Goal: Information Seeking & Learning: Learn about a topic

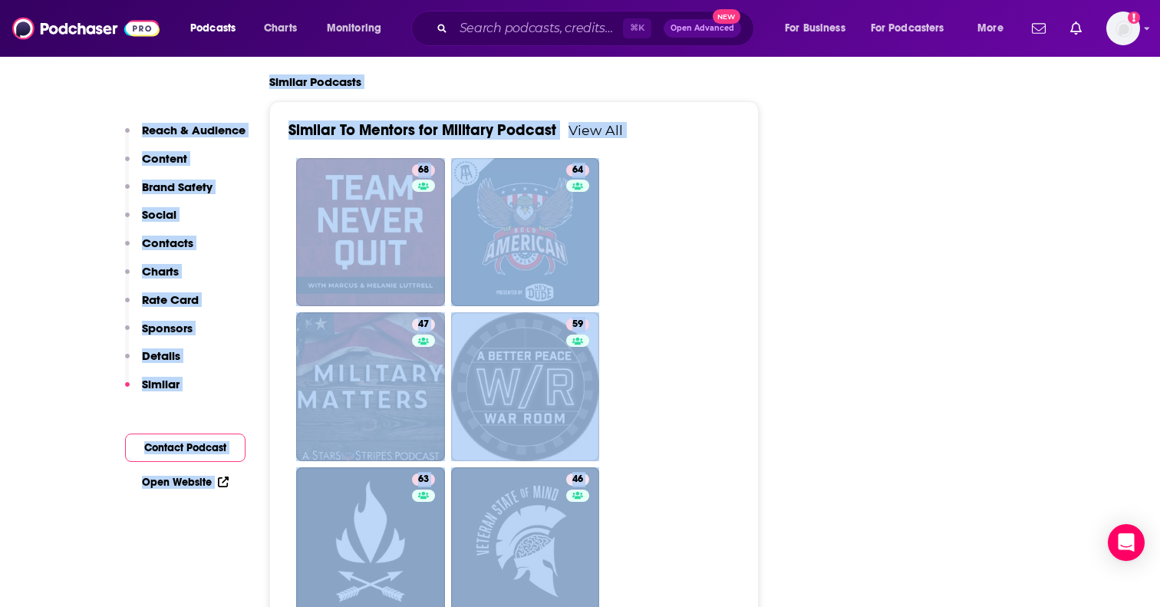
scroll to position [3645, 0]
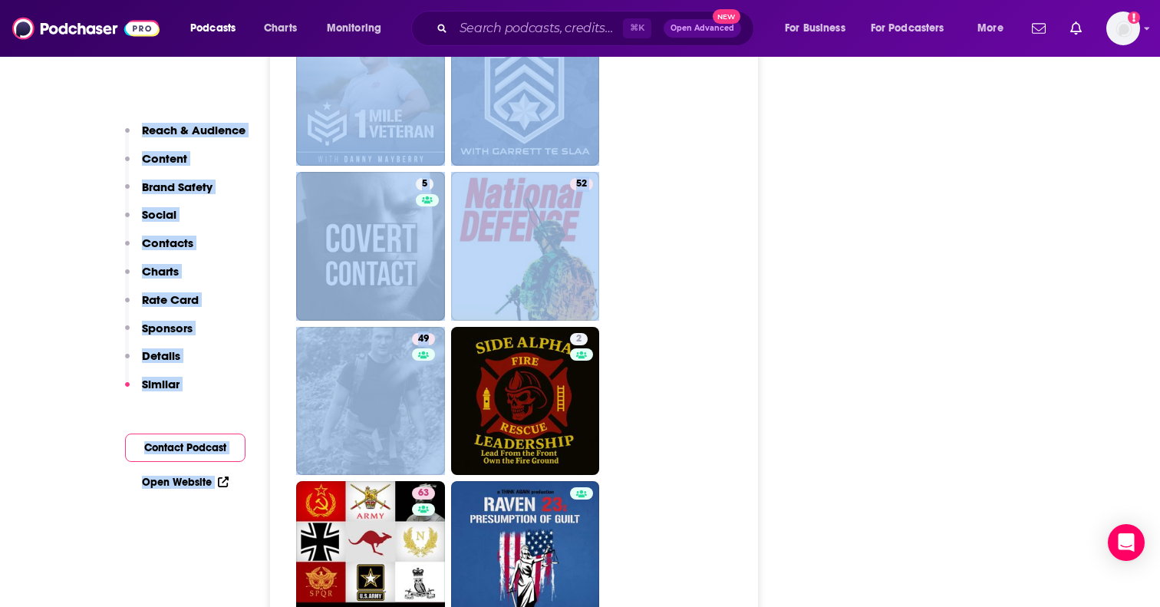
drag, startPoint x: 272, startPoint y: 169, endPoint x: 763, endPoint y: 386, distance: 536.8
copy div "Reach & Audience Content Brand Safety Social Contacts Charts Rate Card Sponsors…"
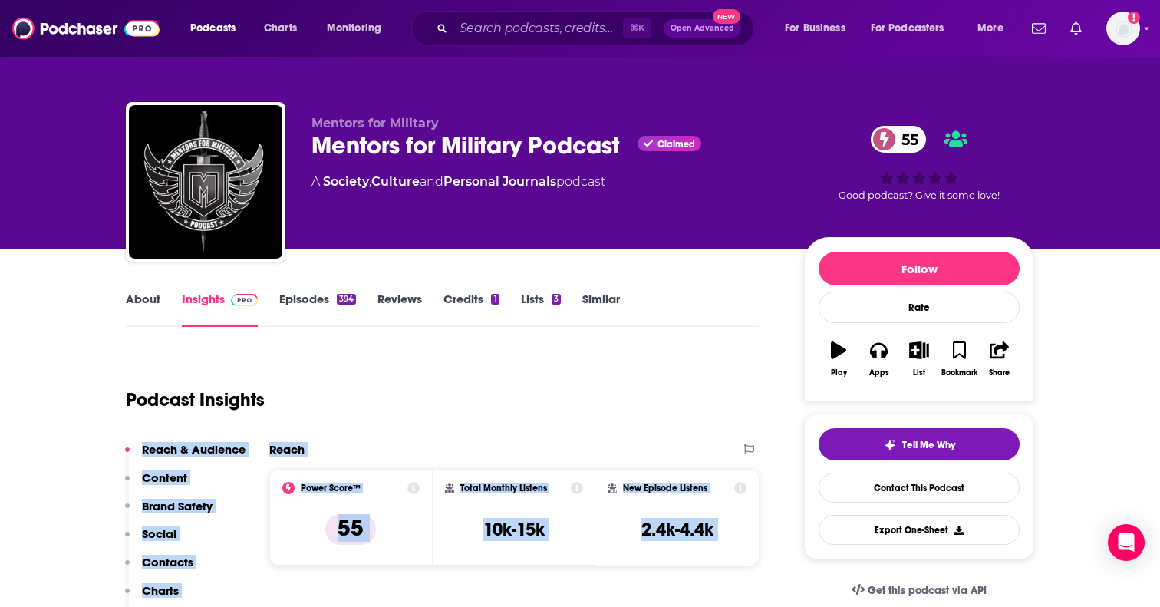
scroll to position [0, 0]
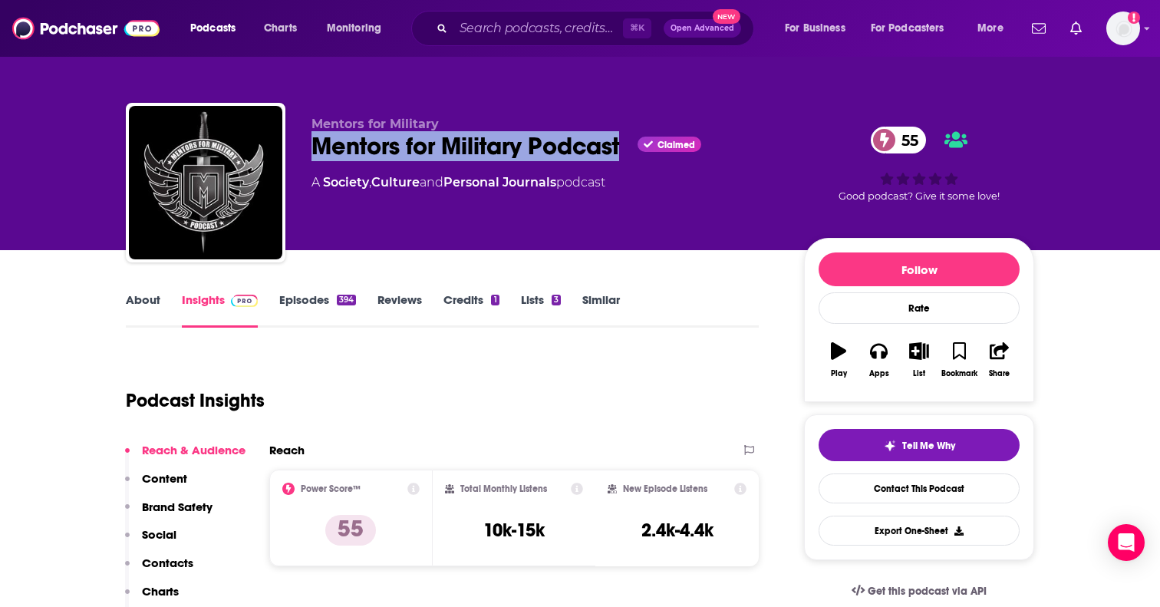
drag, startPoint x: 313, startPoint y: 149, endPoint x: 622, endPoint y: 145, distance: 309.2
click at [622, 145] on div "Mentors for Military Podcast Claimed 55" at bounding box center [545, 146] width 468 height 30
copy h2 "Mentors for Military Podcast"
click at [152, 305] on link "About" at bounding box center [143, 309] width 35 height 35
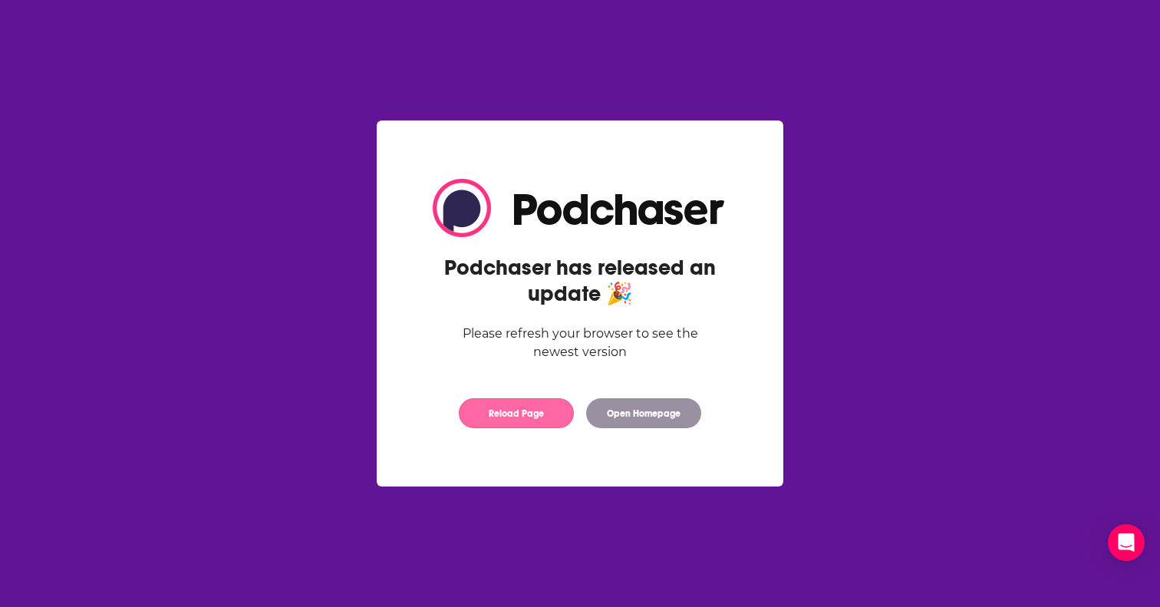
click at [518, 402] on button "Reload Page" at bounding box center [516, 413] width 115 height 30
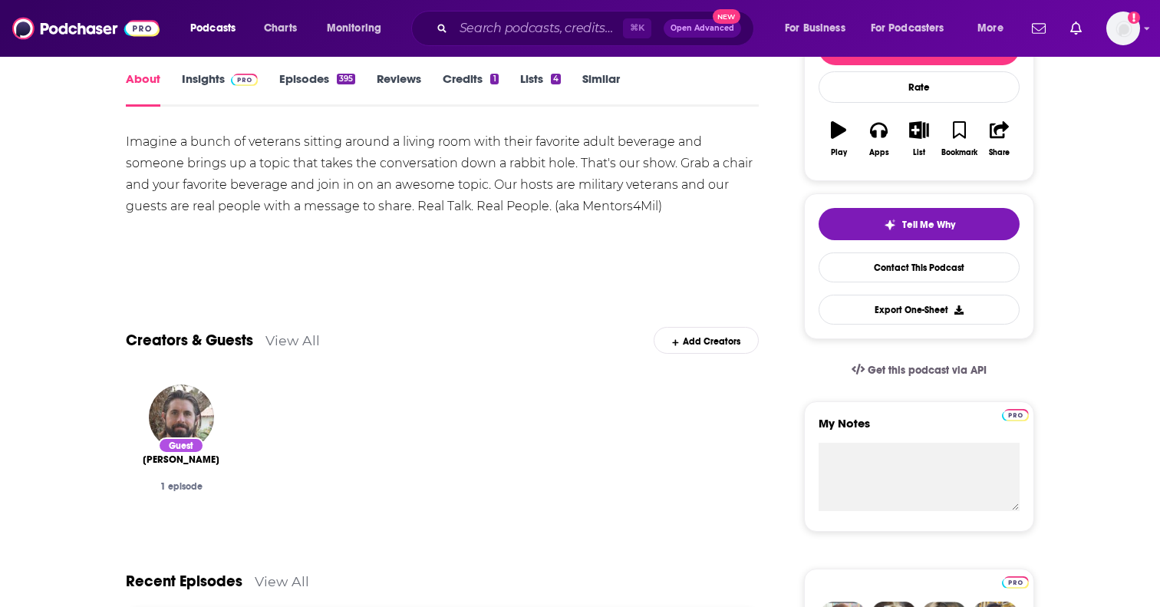
scroll to position [222, 0]
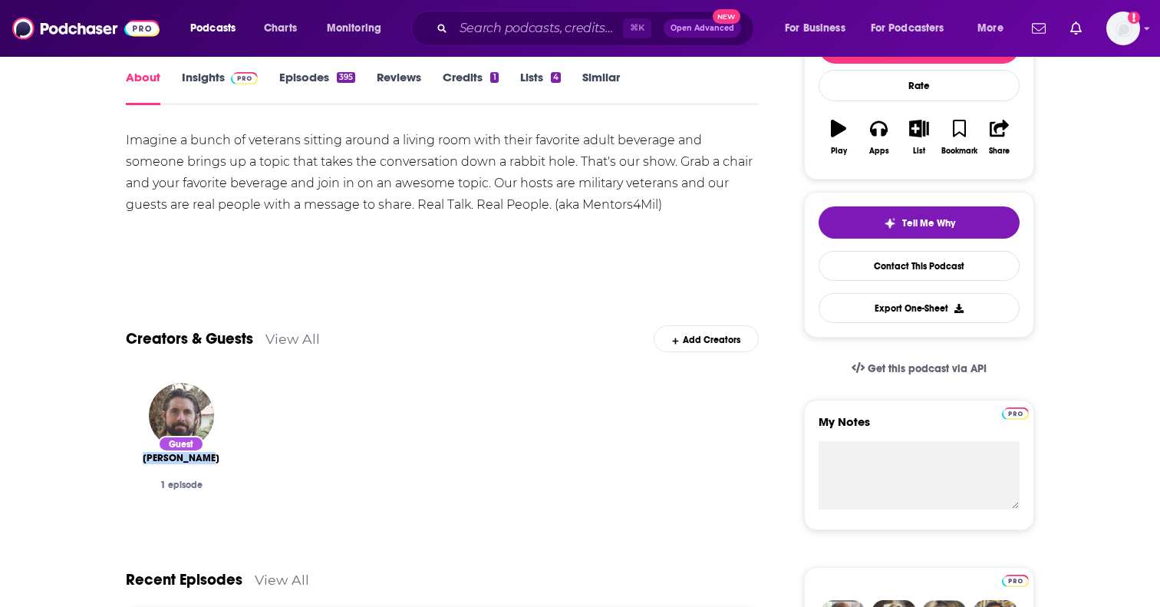
drag, startPoint x: 216, startPoint y: 465, endPoint x: 140, endPoint y: 463, distance: 76.0
click at [140, 463] on div "[PERSON_NAME]" at bounding box center [181, 458] width 86 height 12
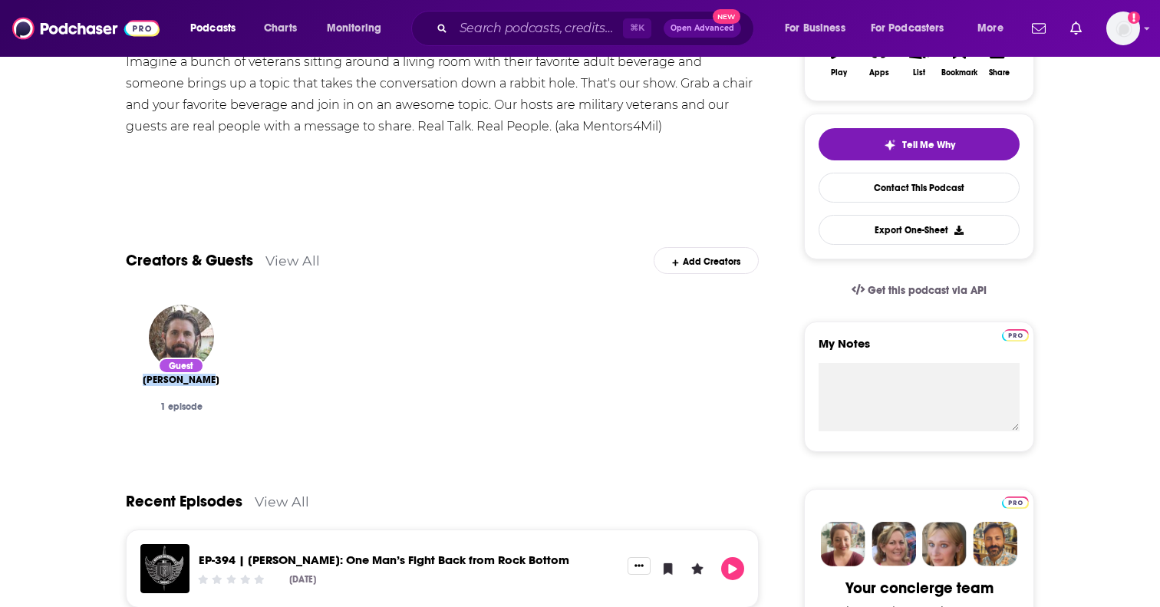
scroll to position [338, 0]
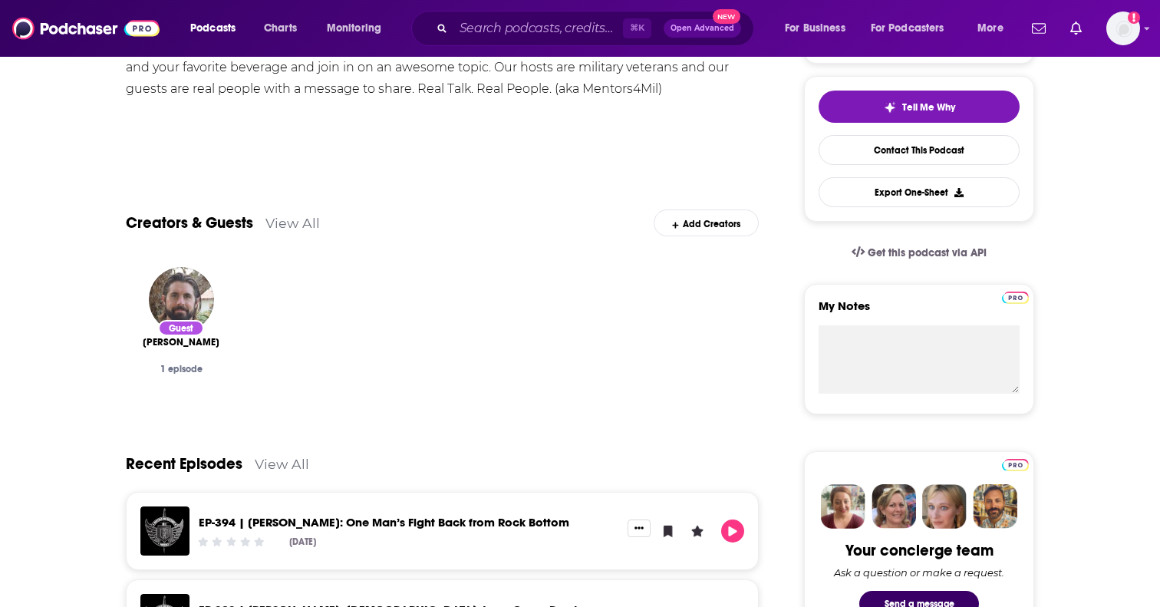
click at [298, 232] on div "Creators & Guests View All Add Creators" at bounding box center [442, 214] width 633 height 82
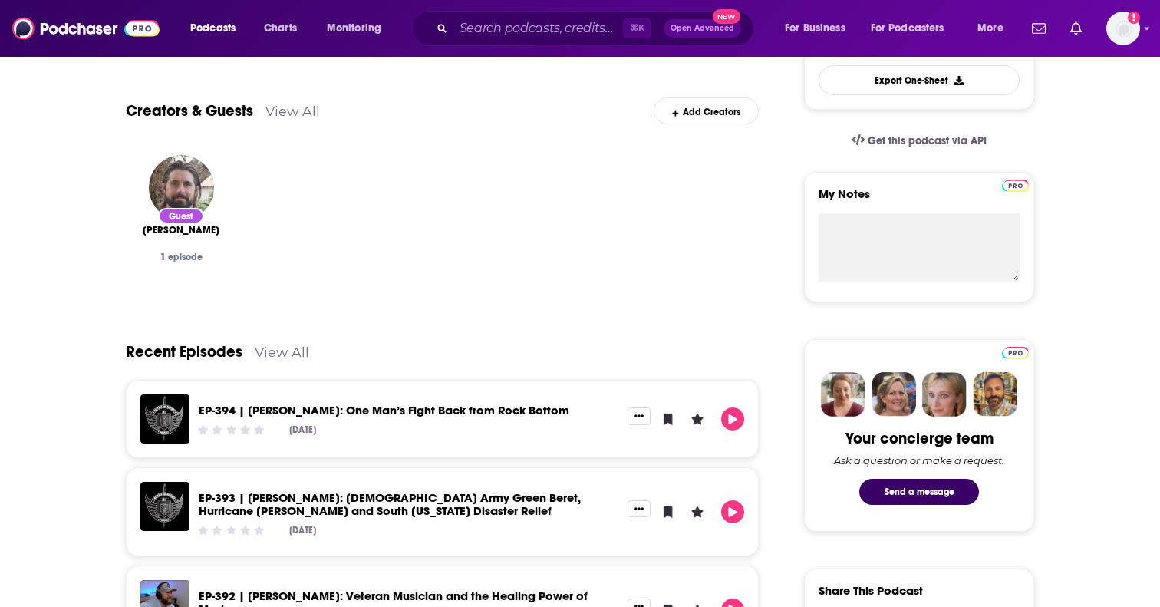
scroll to position [546, 0]
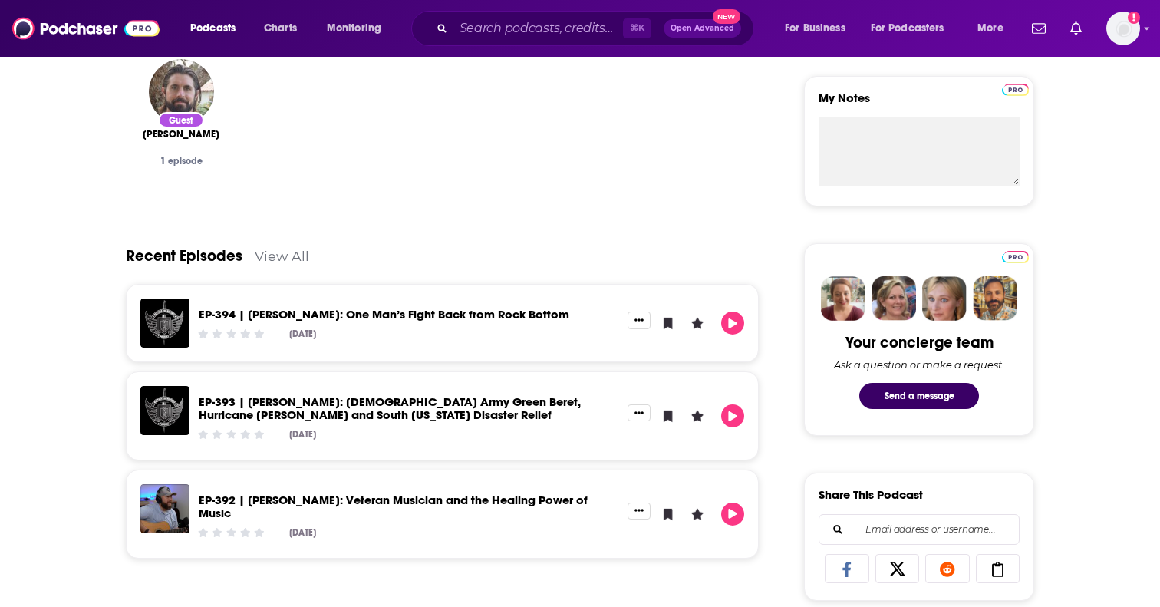
click at [285, 254] on link "View All" at bounding box center [282, 256] width 54 height 16
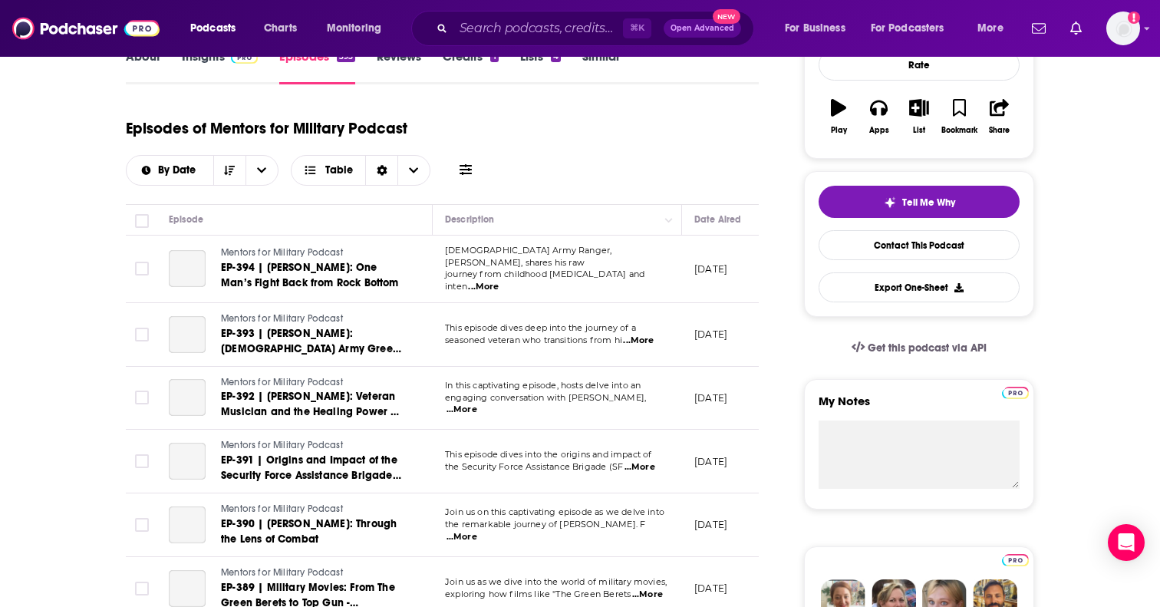
scroll to position [406, 0]
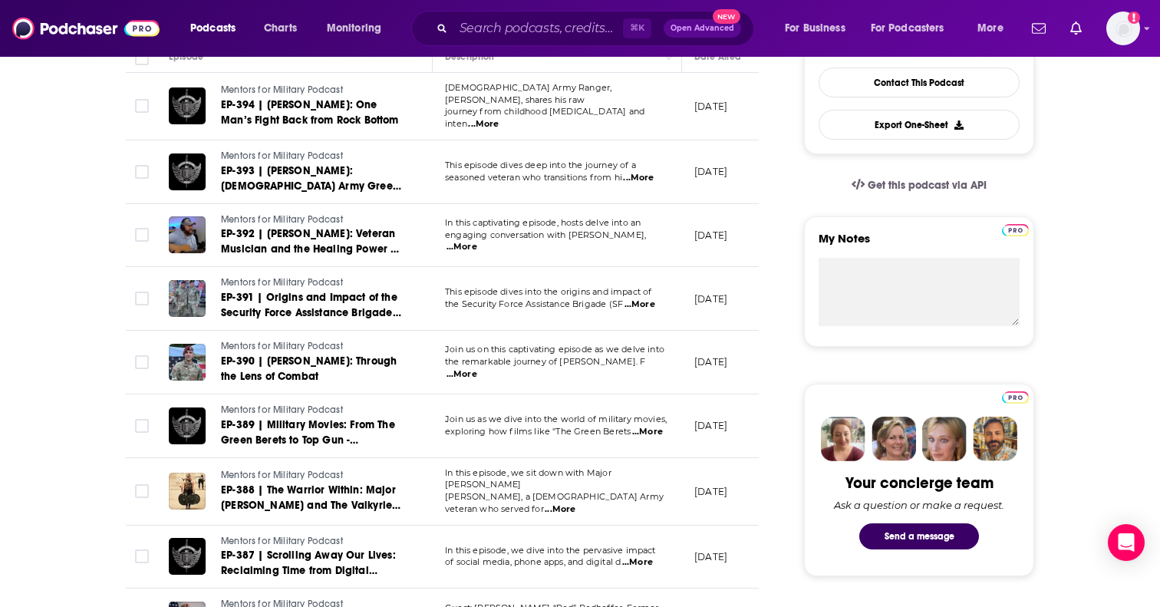
click at [648, 300] on span "...More" at bounding box center [639, 304] width 31 height 12
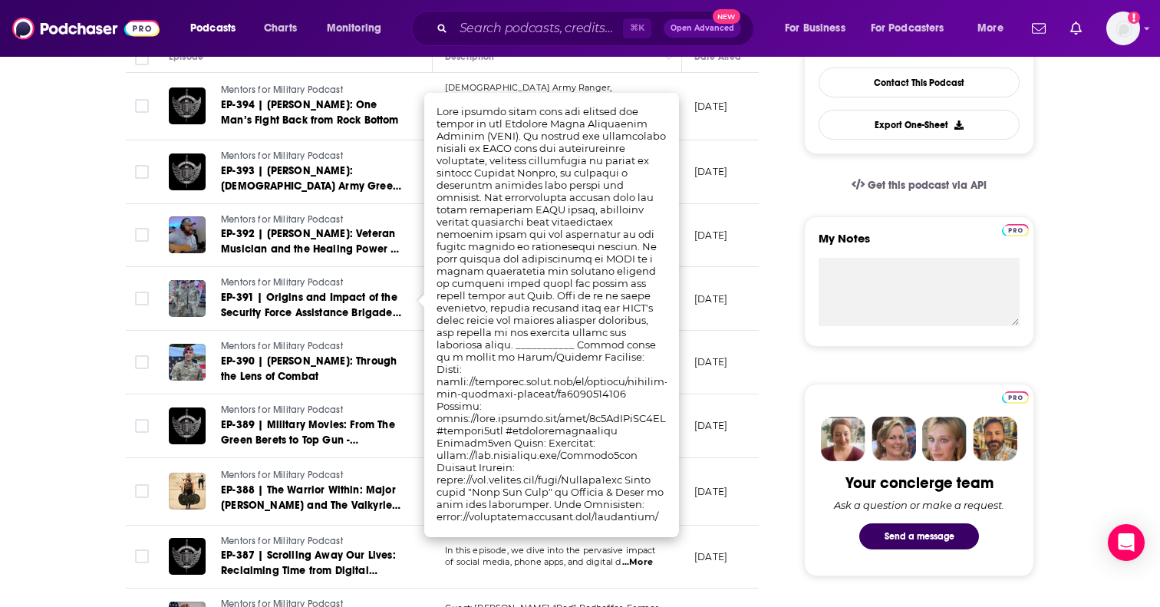
click at [703, 316] on td "July 8, 2025" at bounding box center [732, 299] width 100 height 64
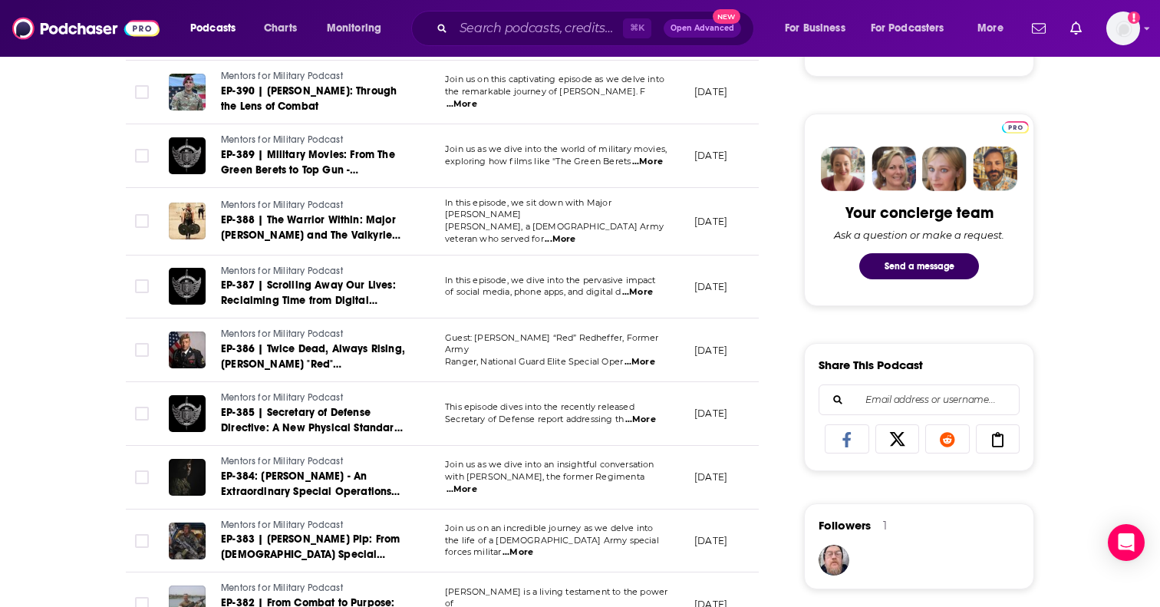
scroll to position [0, 0]
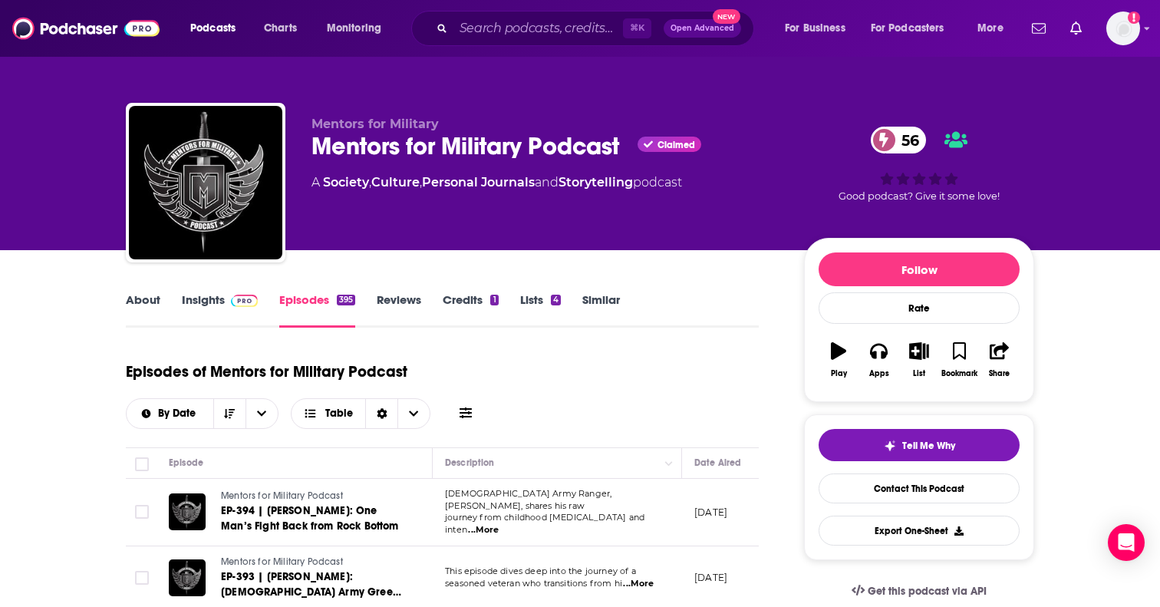
click at [227, 308] on link "Insights" at bounding box center [220, 309] width 76 height 35
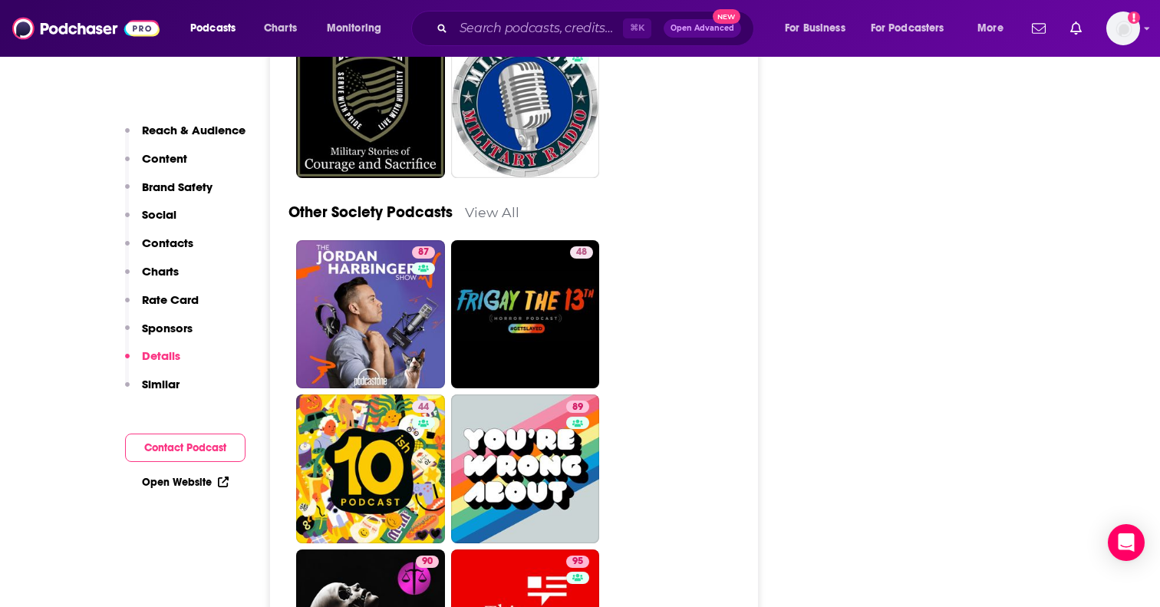
scroll to position [4550, 0]
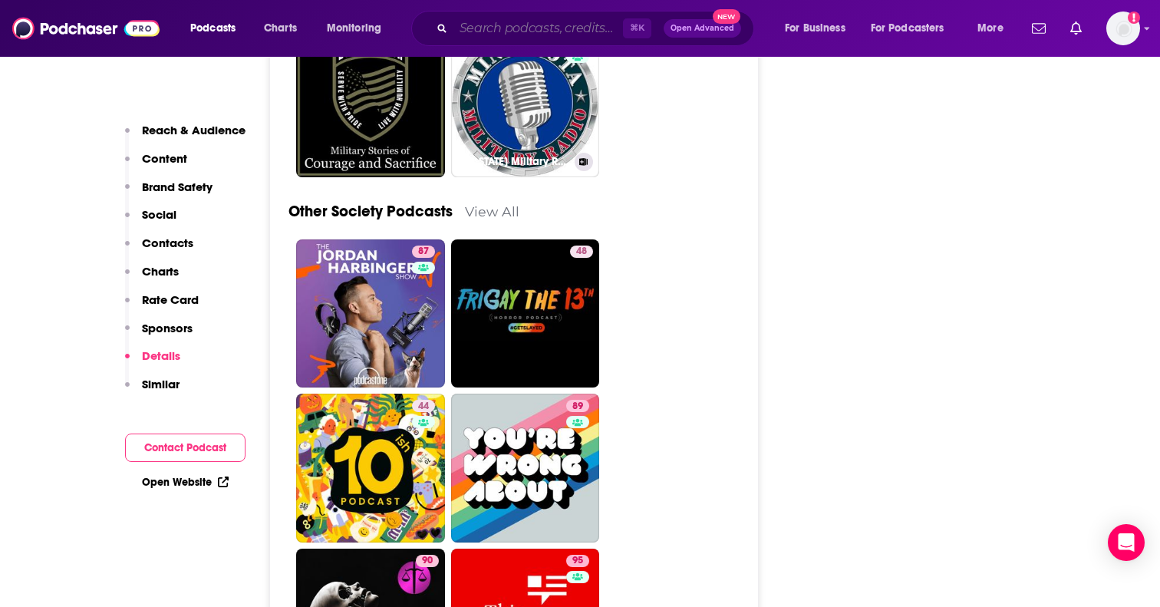
click at [548, 35] on input "Search podcasts, credits, & more..." at bounding box center [538, 28] width 170 height 25
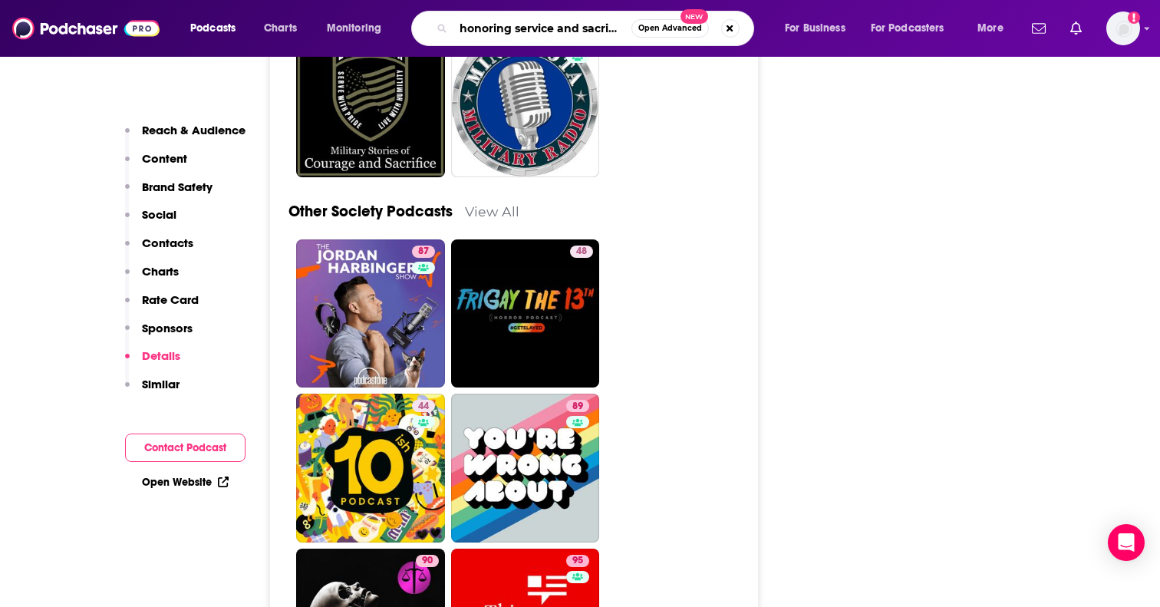
type input "honoring service and sacrifice"
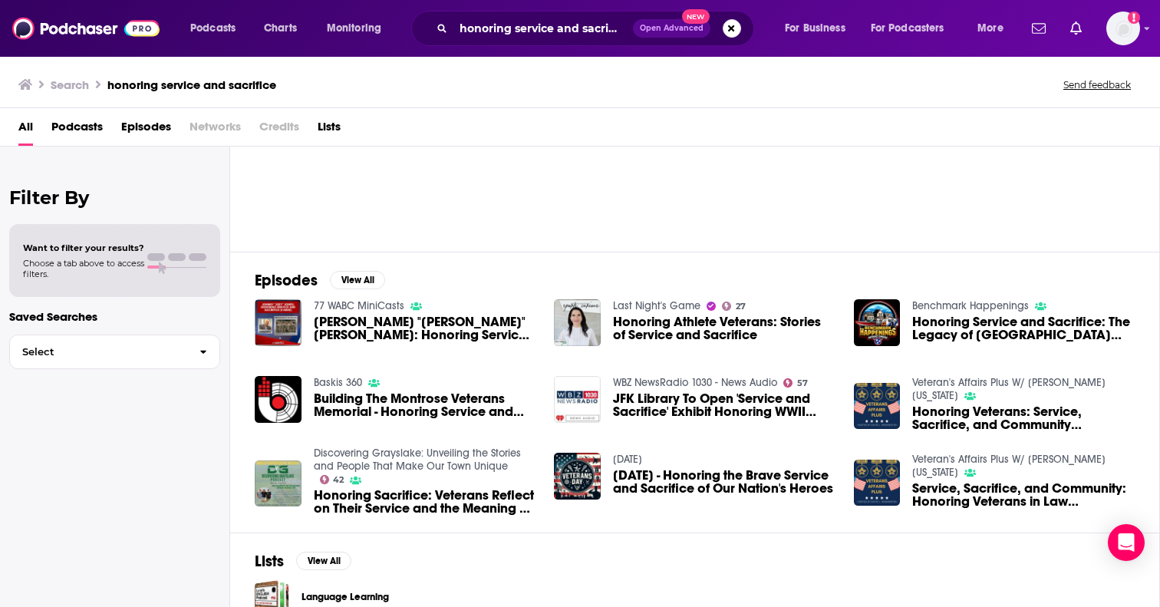
scroll to position [110, 0]
click at [537, 31] on input "honoring service and sacrifice" at bounding box center [543, 28] width 180 height 25
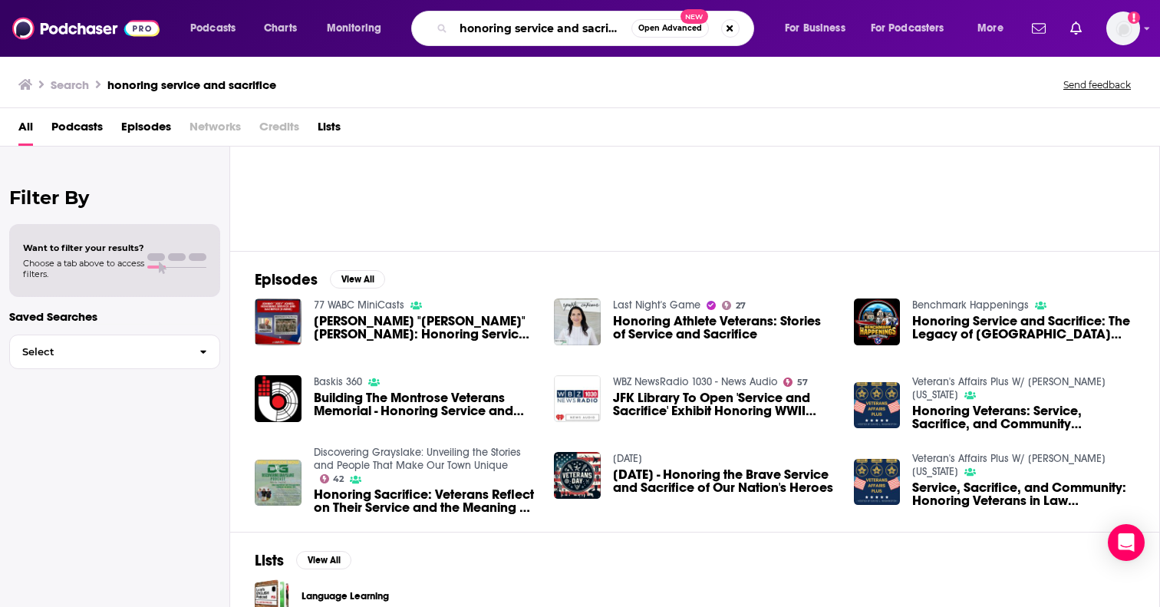
scroll to position [0, 0]
drag, startPoint x: 623, startPoint y: 26, endPoint x: 345, endPoint y: 26, distance: 277.7
click at [345, 26] on div "Podcasts Charts Monitoring honoring service and sacrifice Open Advanced New For…" at bounding box center [599, 28] width 838 height 35
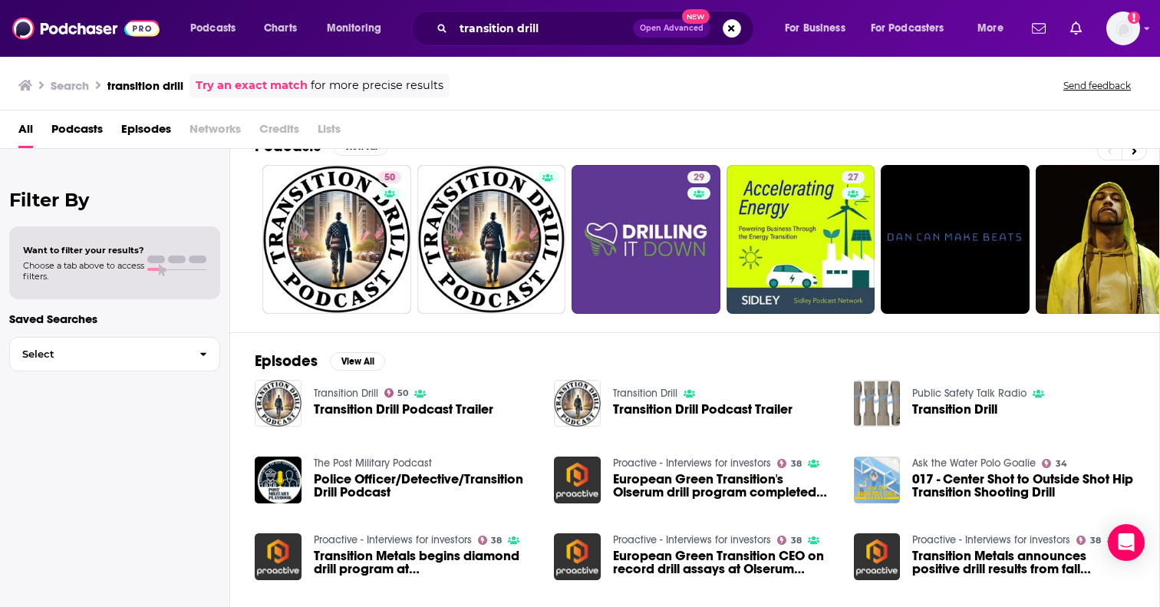
scroll to position [33, 0]
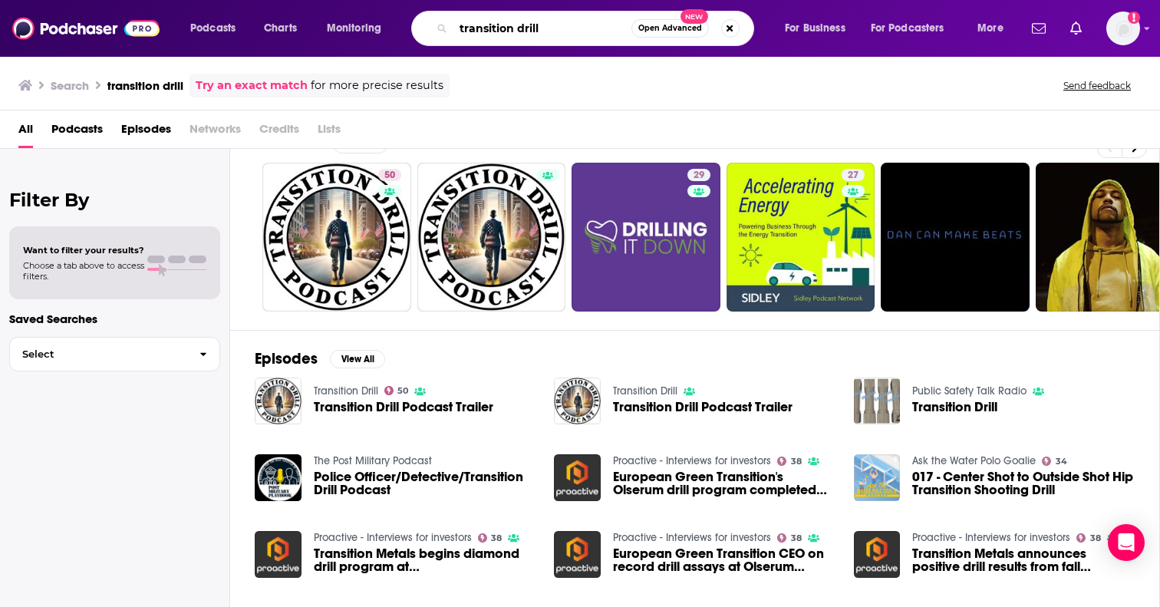
drag, startPoint x: 548, startPoint y: 23, endPoint x: 323, endPoint y: 23, distance: 225.5
click at [323, 23] on div "Podcasts Charts Monitoring transition drill Open Advanced New For Business For …" at bounding box center [599, 28] width 838 height 35
type input "e"
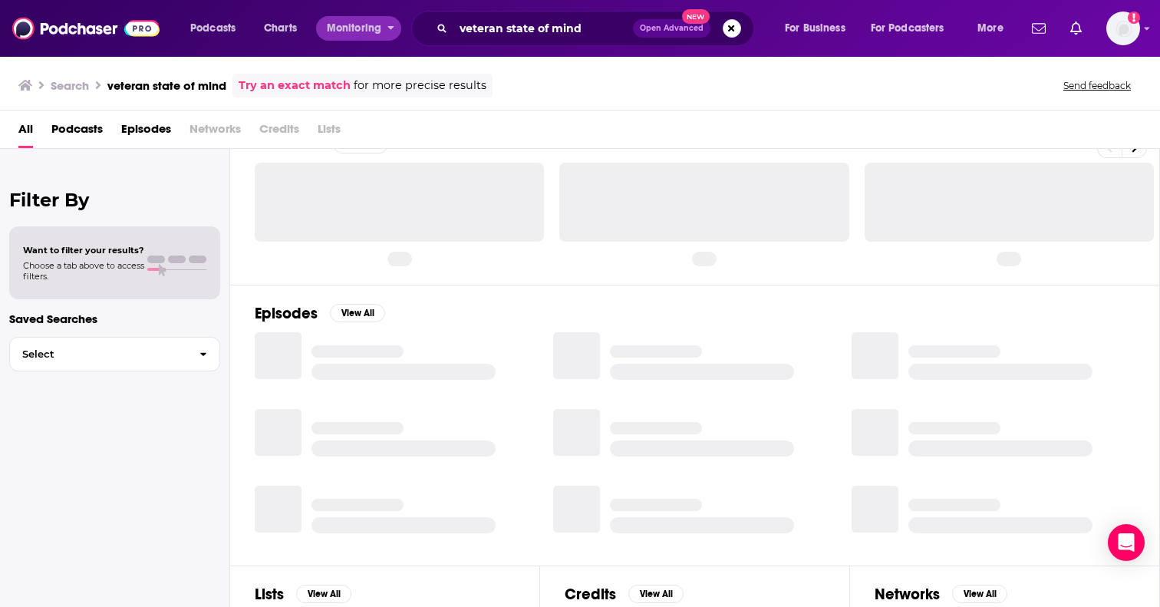
scroll to position [33, 0]
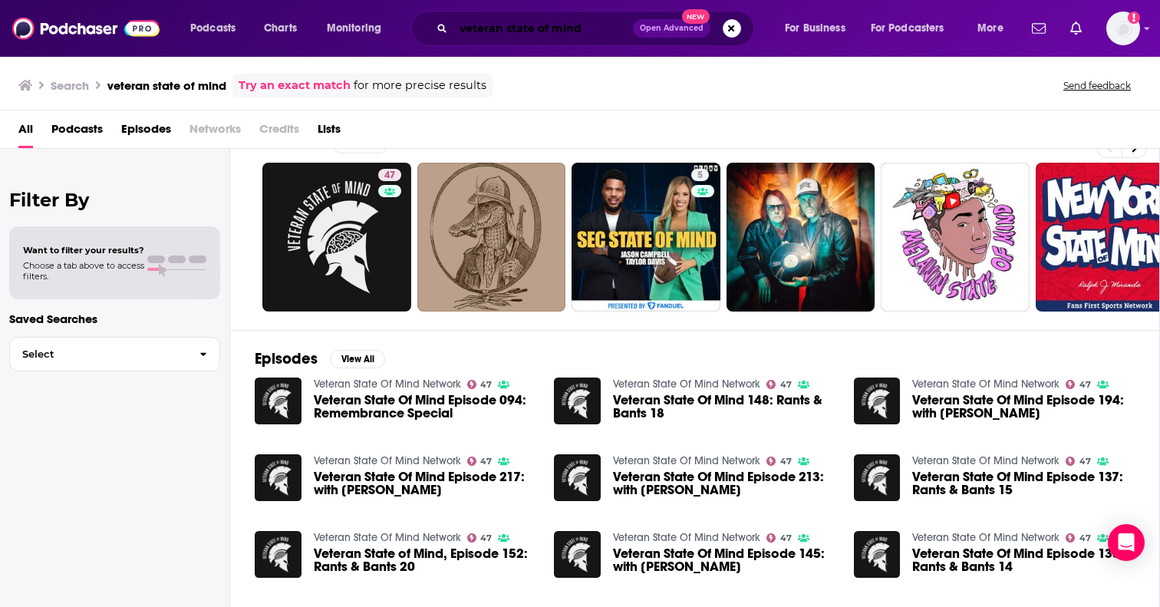
click at [525, 25] on input "veteran state of mind" at bounding box center [543, 28] width 180 height 25
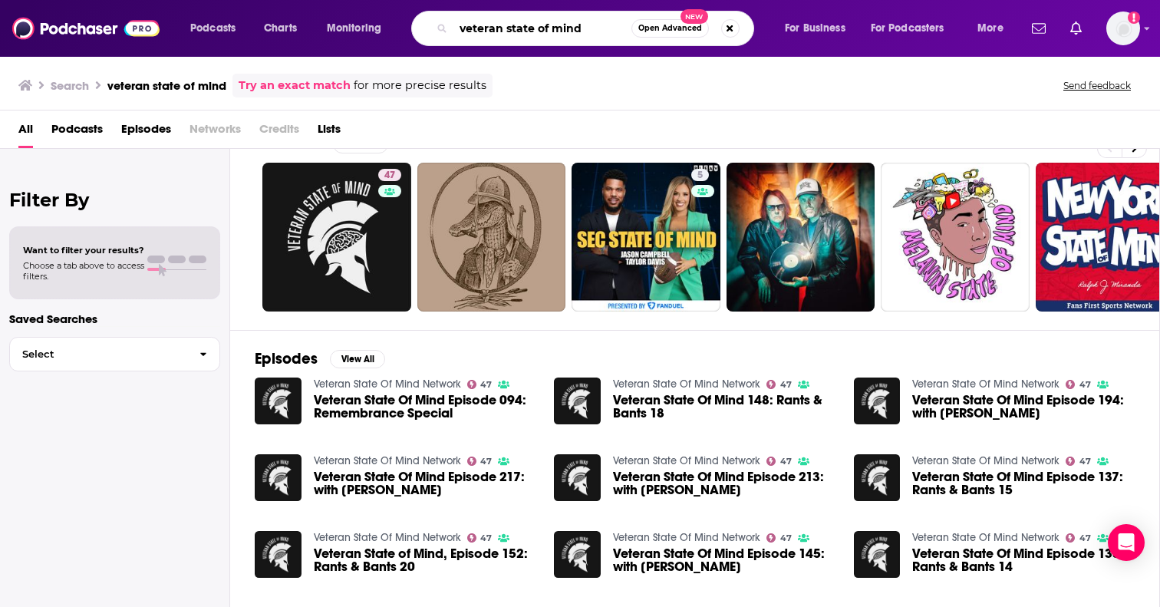
drag, startPoint x: 598, startPoint y: 28, endPoint x: 371, endPoint y: 28, distance: 226.3
click at [371, 28] on div "Podcasts Charts Monitoring veteran state of mind Open Advanced New For Business…" at bounding box center [599, 28] width 838 height 35
type input "S"
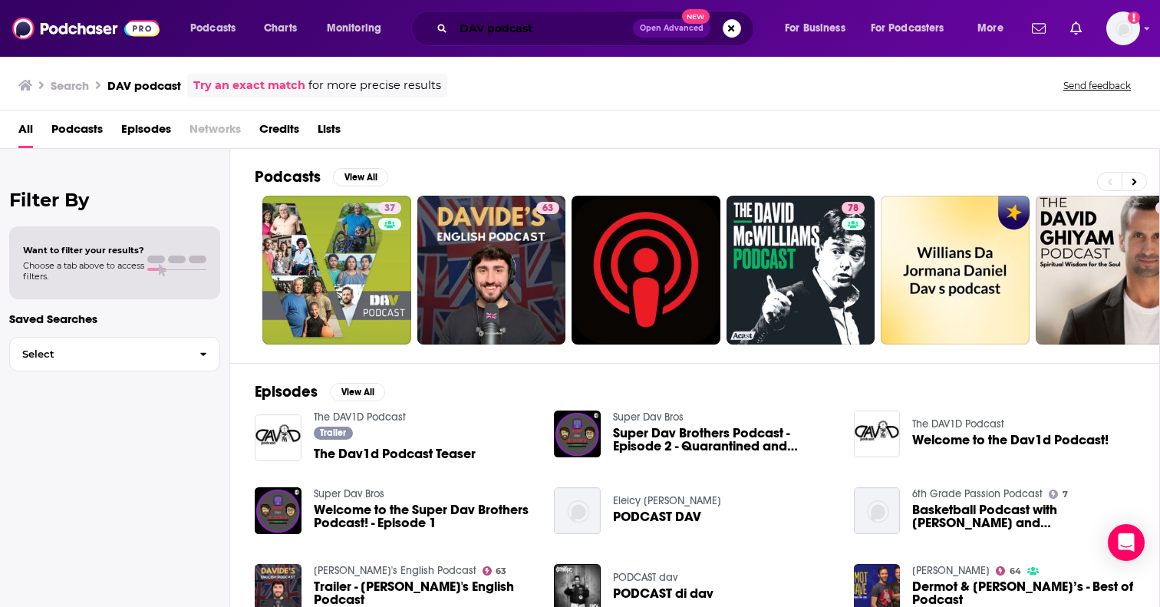
click at [536, 28] on input "DAV podcast" at bounding box center [543, 28] width 180 height 25
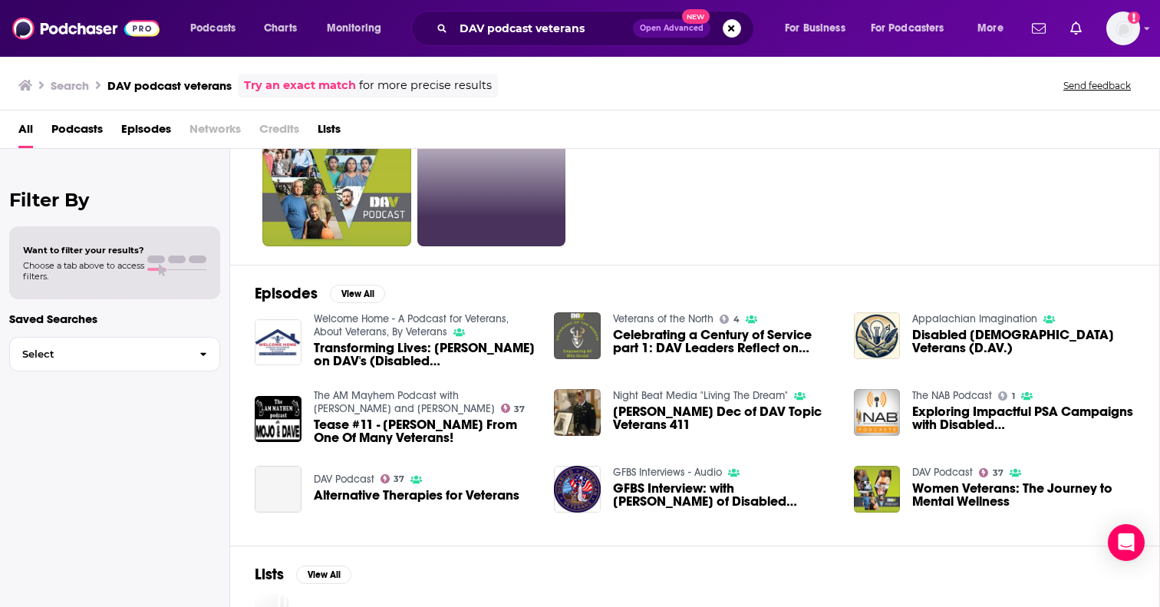
scroll to position [101, 0]
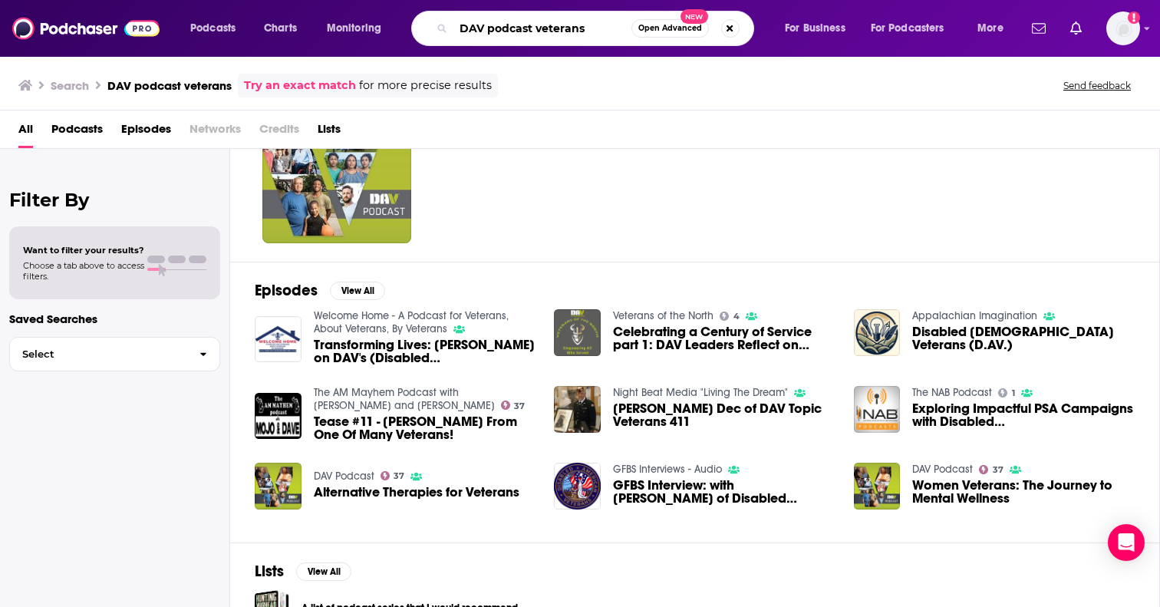
drag, startPoint x: 587, startPoint y: 29, endPoint x: 413, endPoint y: 29, distance: 174.1
click at [413, 29] on div "DAV podcast veterans Open Advanced New" at bounding box center [582, 28] width 343 height 35
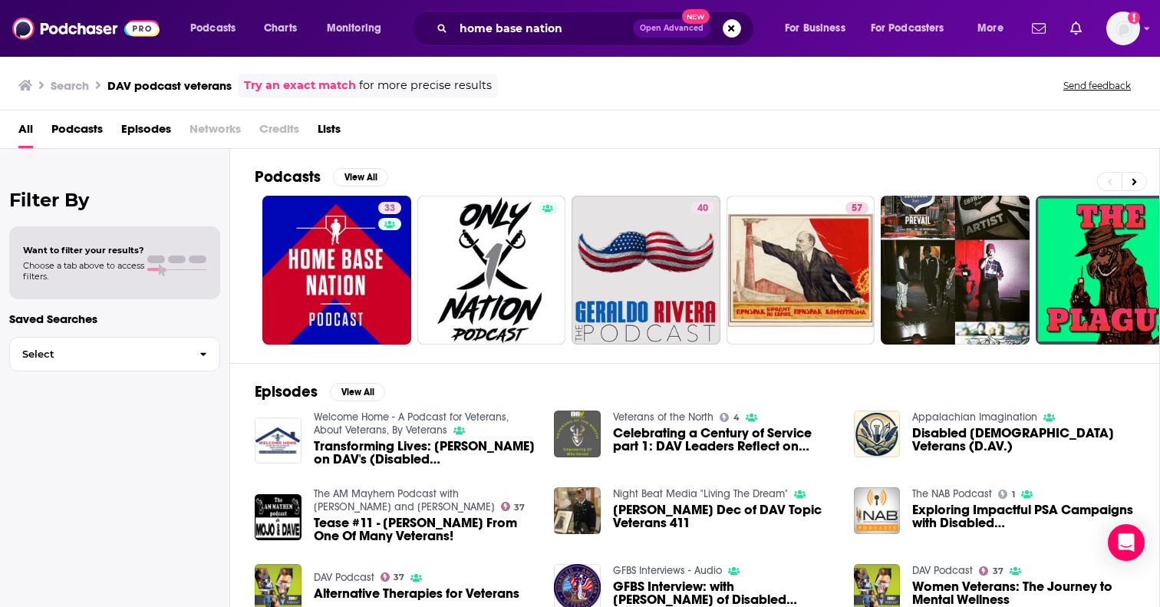
scroll to position [9, 0]
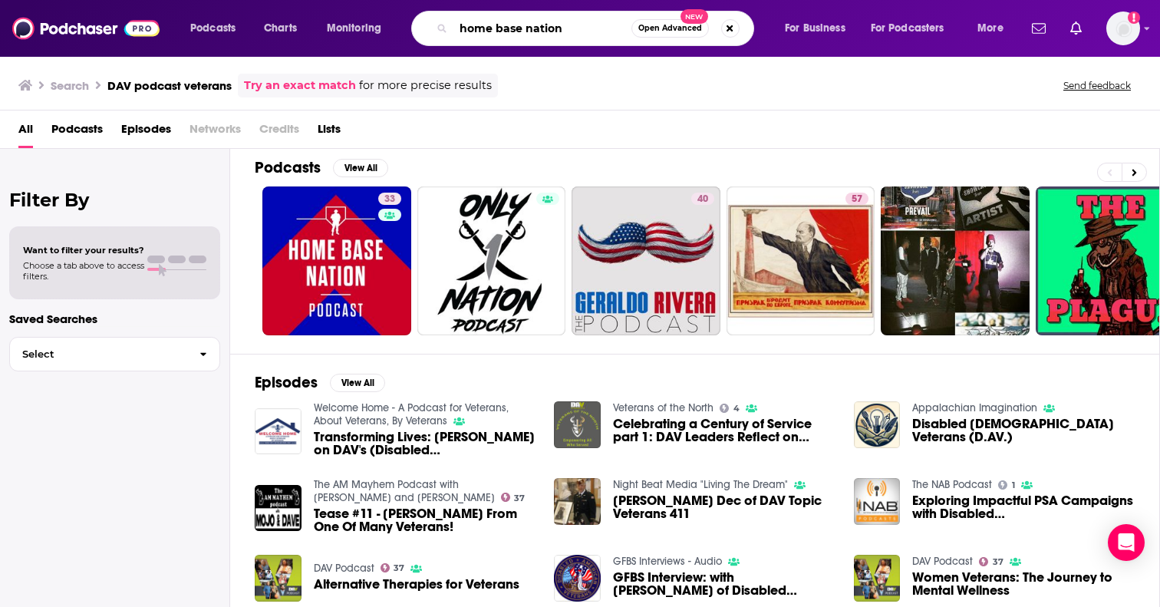
drag, startPoint x: 555, startPoint y: 31, endPoint x: 384, endPoint y: 27, distance: 171.9
click at [384, 27] on div "Podcasts Charts Monitoring home base nation Open Advanced New For Business For …" at bounding box center [599, 28] width 838 height 35
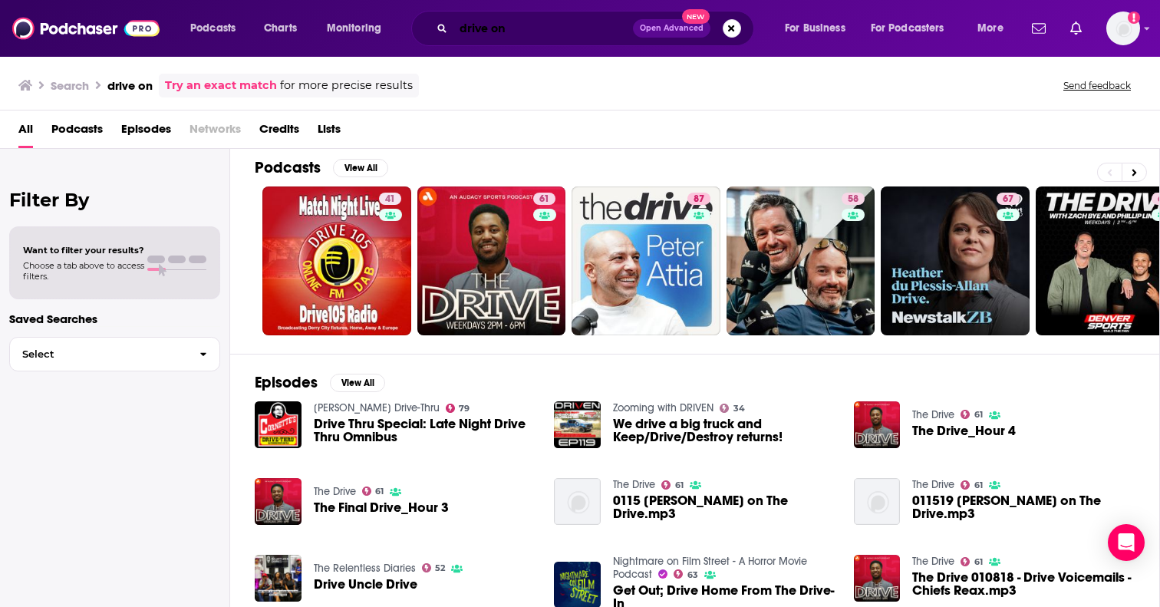
click at [527, 28] on input "drive on" at bounding box center [543, 28] width 180 height 25
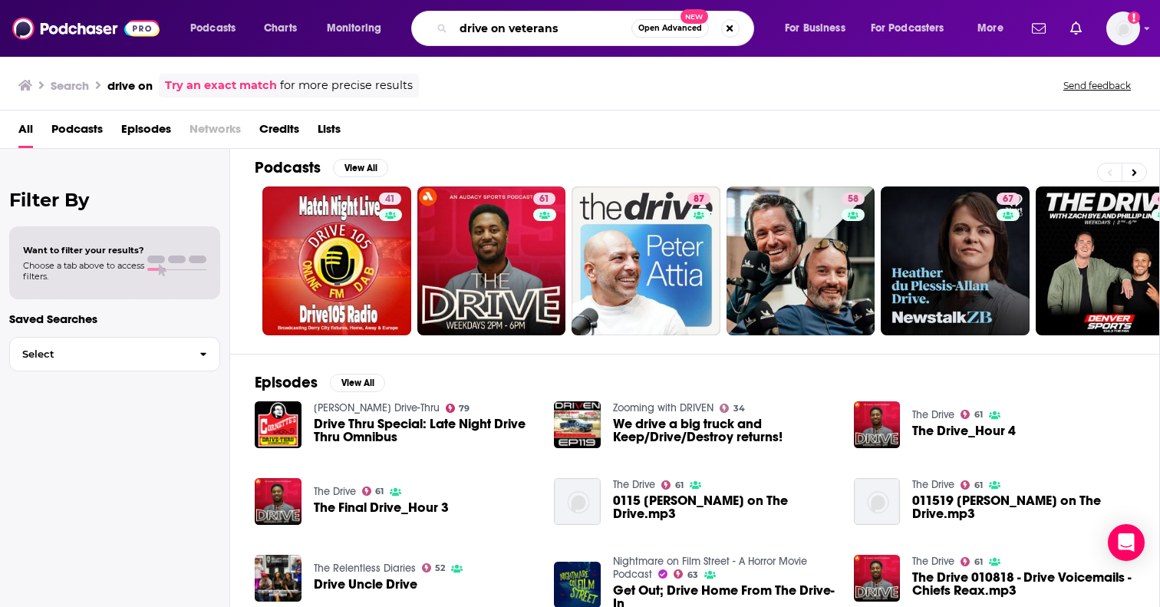
type input "drive on veterans"
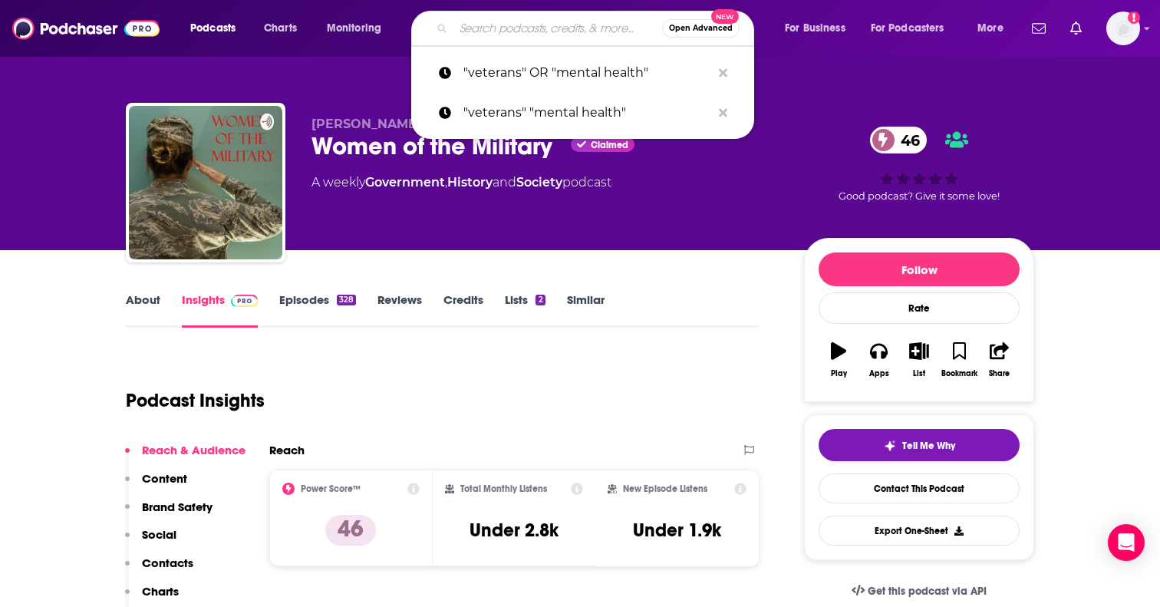
click at [686, 362] on div "Podcast Insights" at bounding box center [436, 391] width 621 height 78
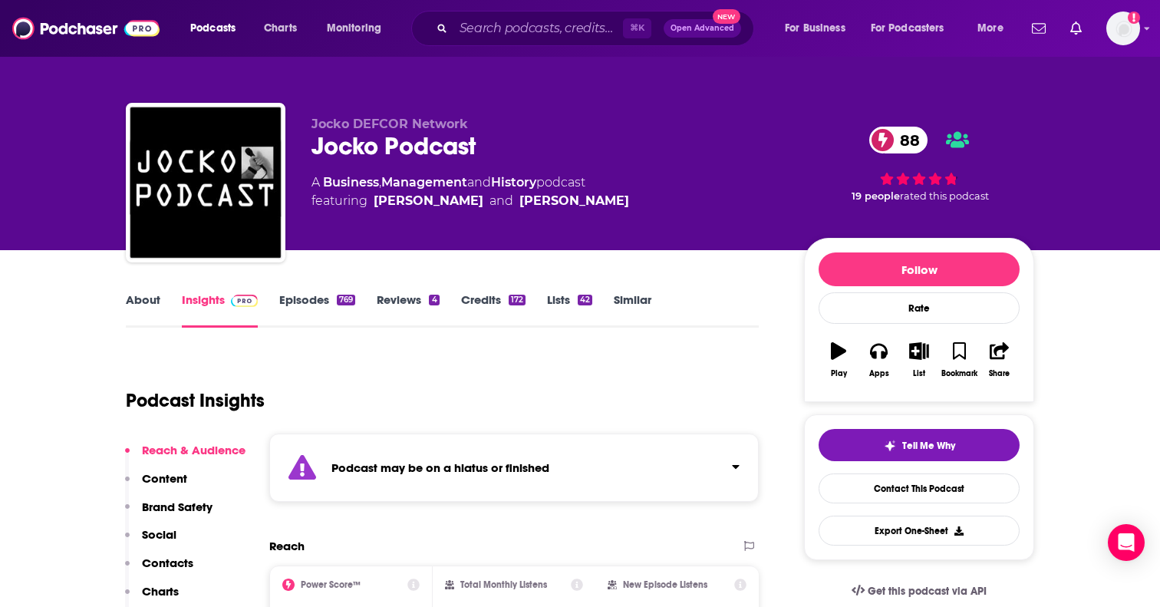
click at [145, 301] on link "About" at bounding box center [143, 309] width 35 height 35
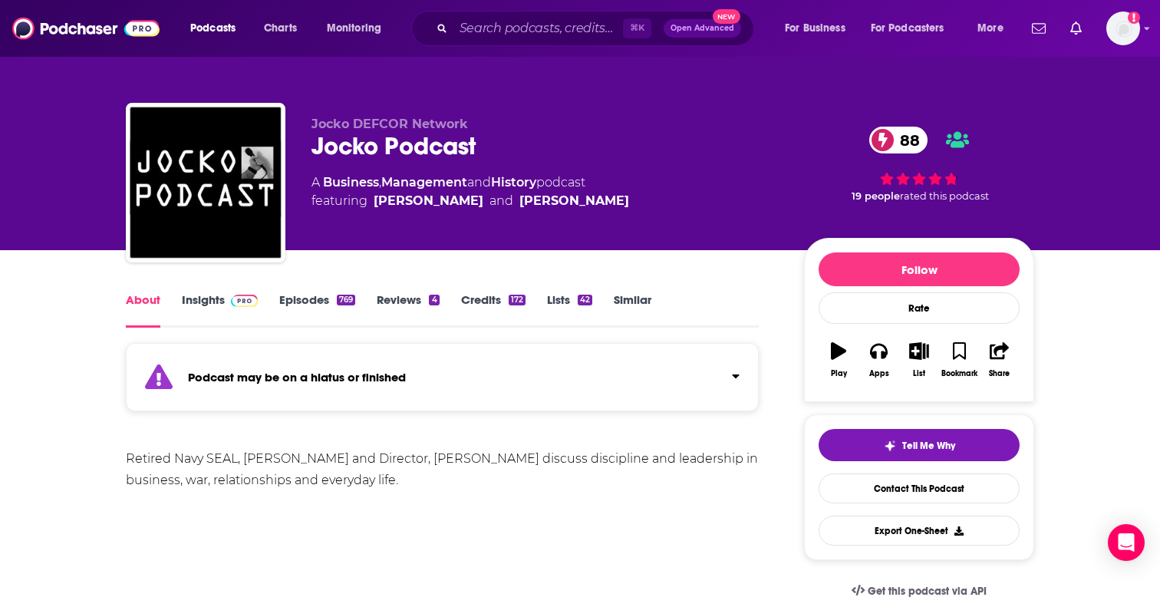
click at [383, 374] on strong "Podcast may be on a hiatus or finished" at bounding box center [297, 377] width 218 height 15
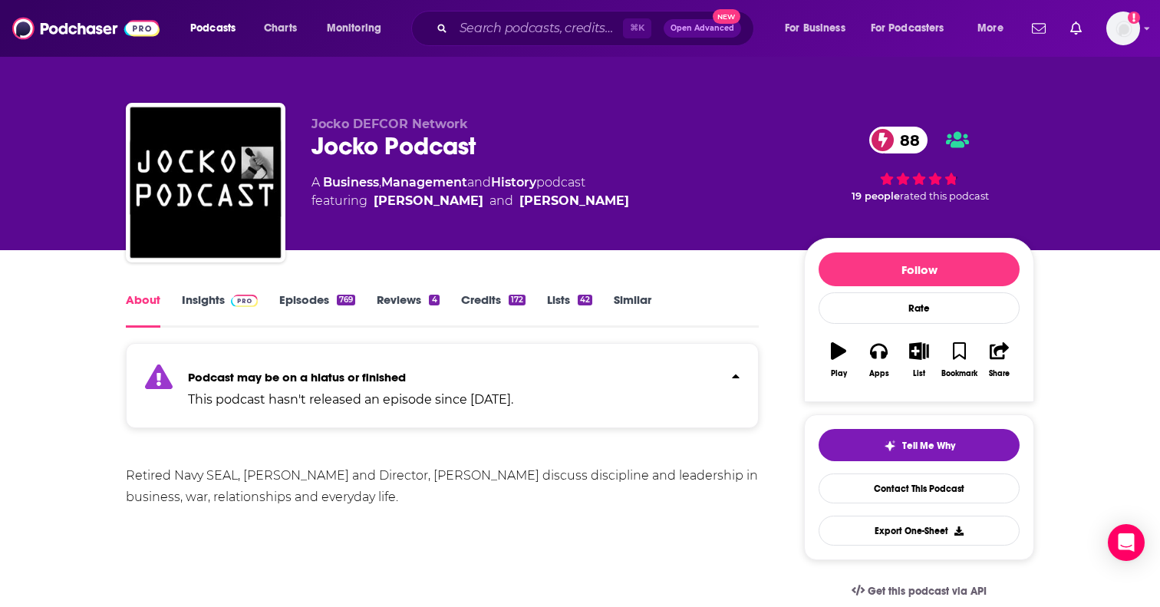
click at [383, 374] on strong "Podcast may be on a hiatus or finished" at bounding box center [297, 377] width 218 height 15
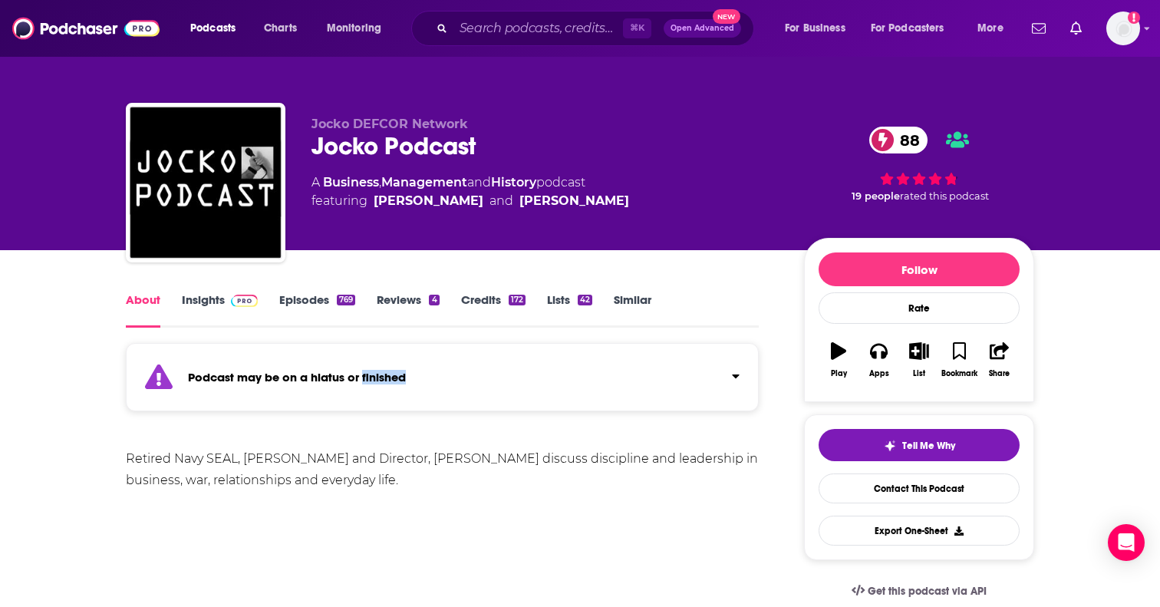
click at [383, 374] on strong "Podcast may be on a hiatus or finished" at bounding box center [297, 377] width 218 height 15
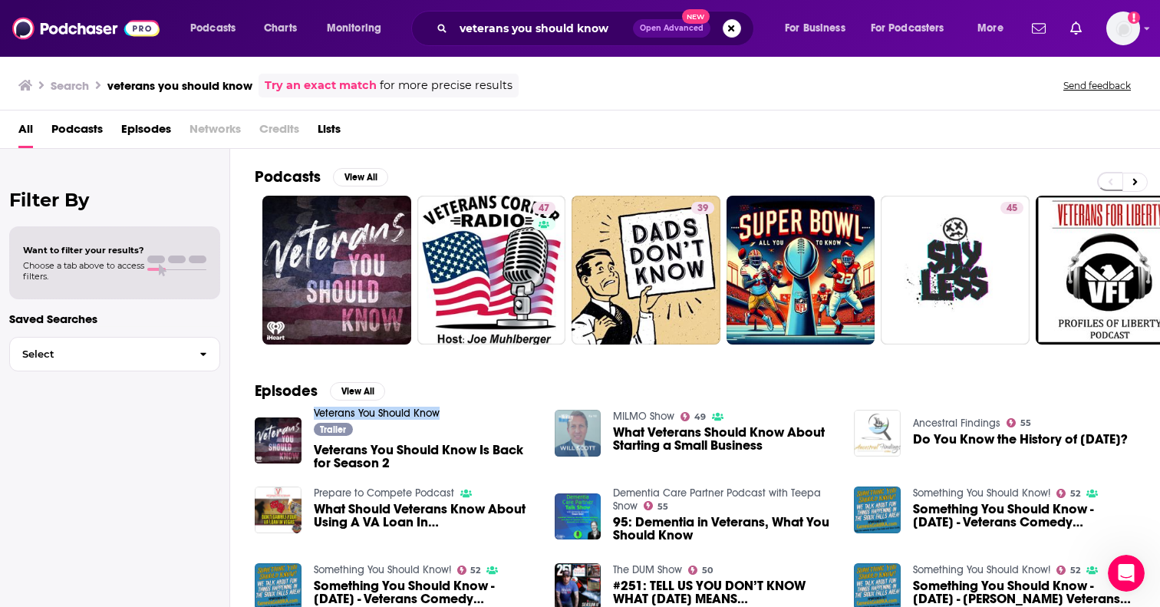
scroll to position [183, 0]
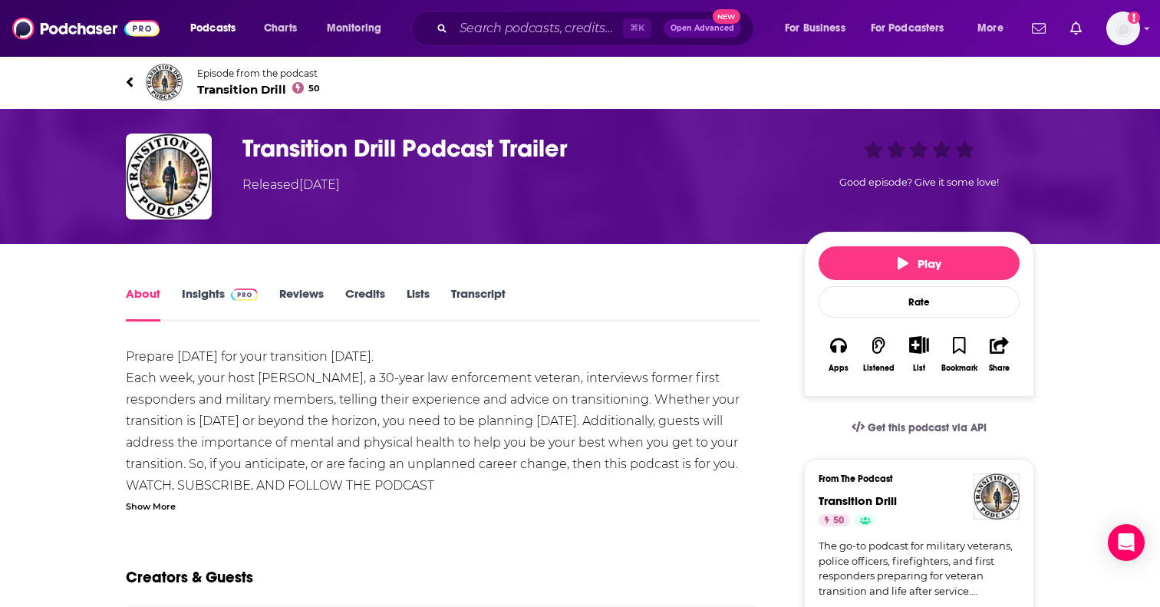
click at [206, 303] on link "Insights" at bounding box center [220, 303] width 76 height 35
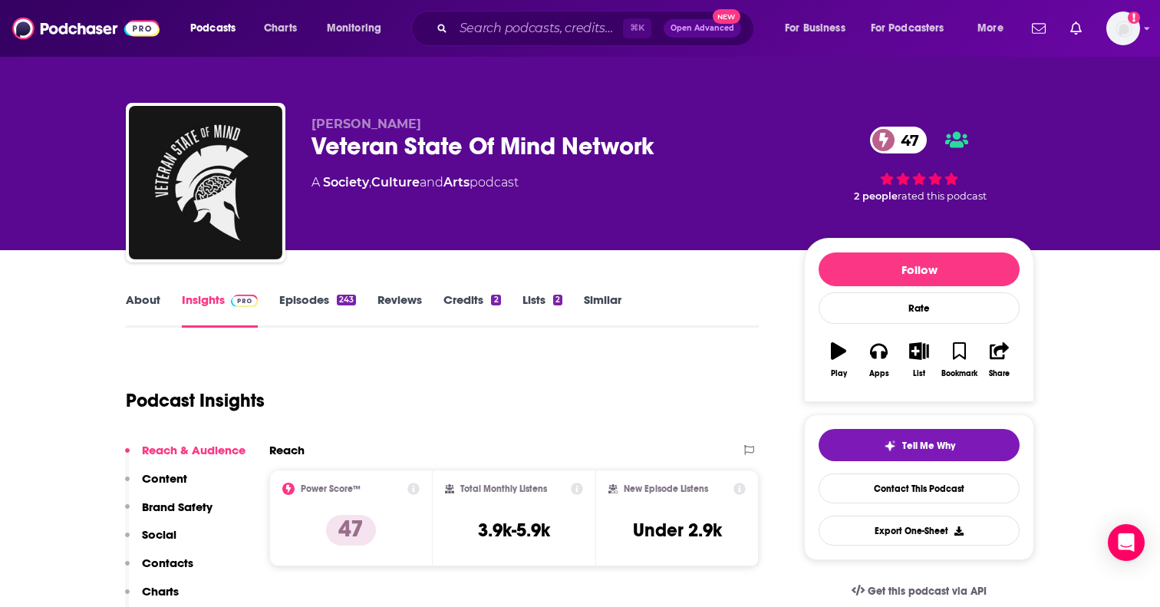
click at [156, 291] on div "About Insights Episodes 243 Reviews Credits 2 Lists 2 Similar" at bounding box center [442, 309] width 633 height 38
click at [153, 301] on link "About" at bounding box center [143, 309] width 35 height 35
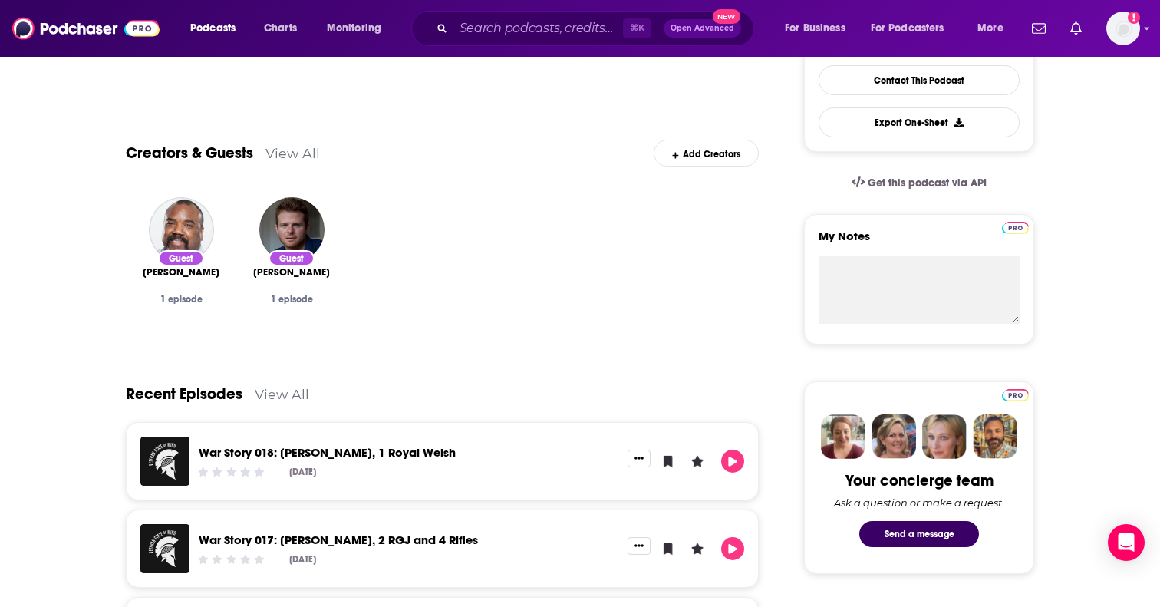
scroll to position [441, 0]
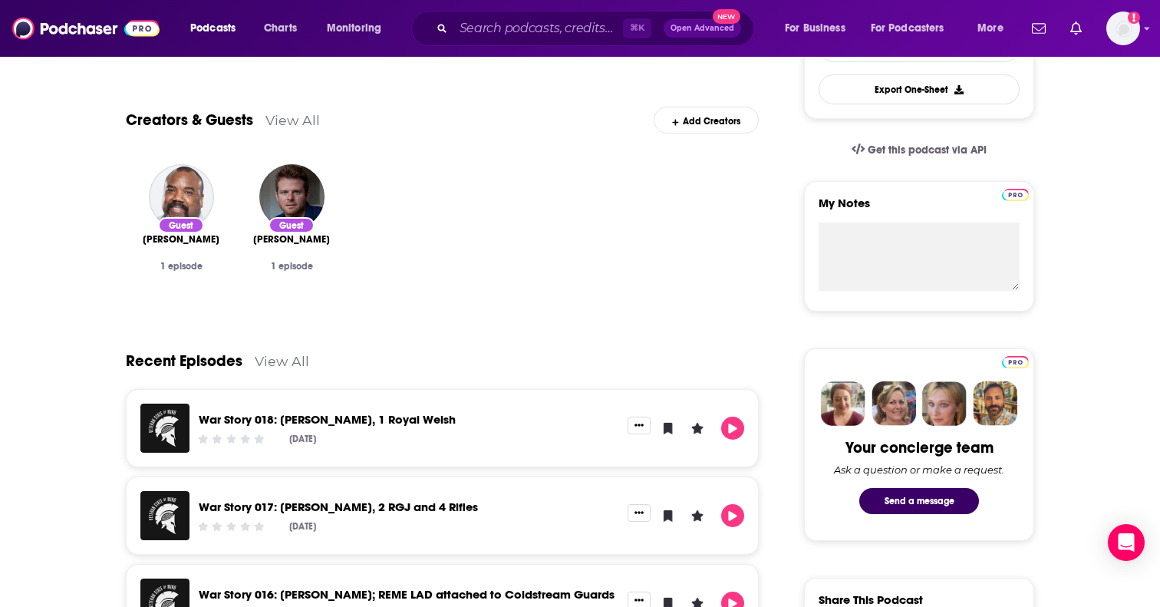
click at [301, 368] on link "View All" at bounding box center [282, 361] width 54 height 16
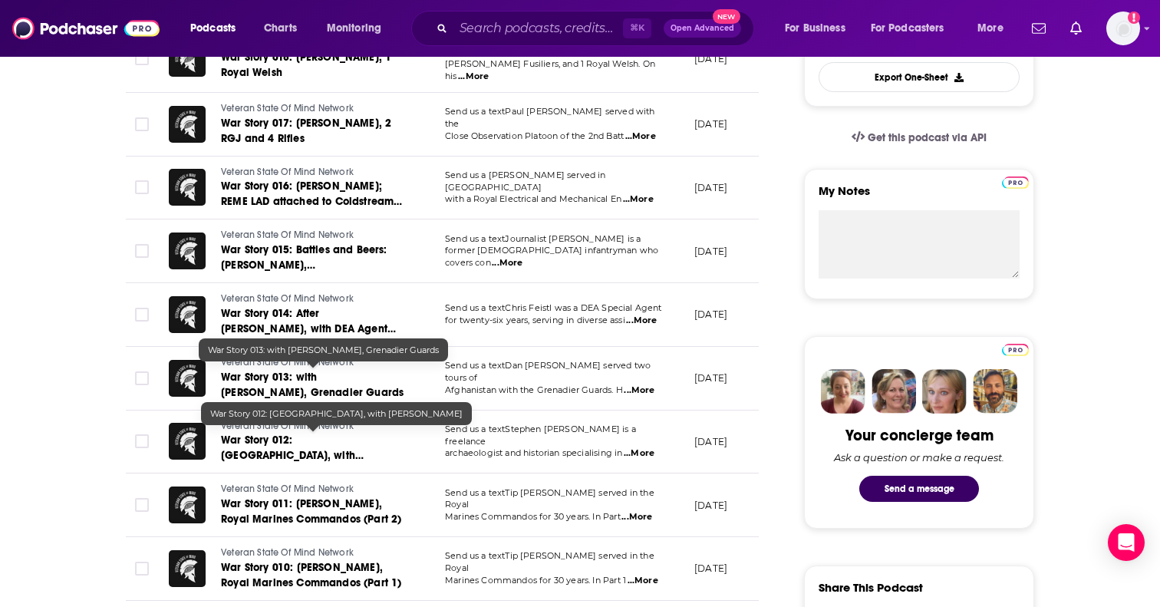
scroll to position [470, 0]
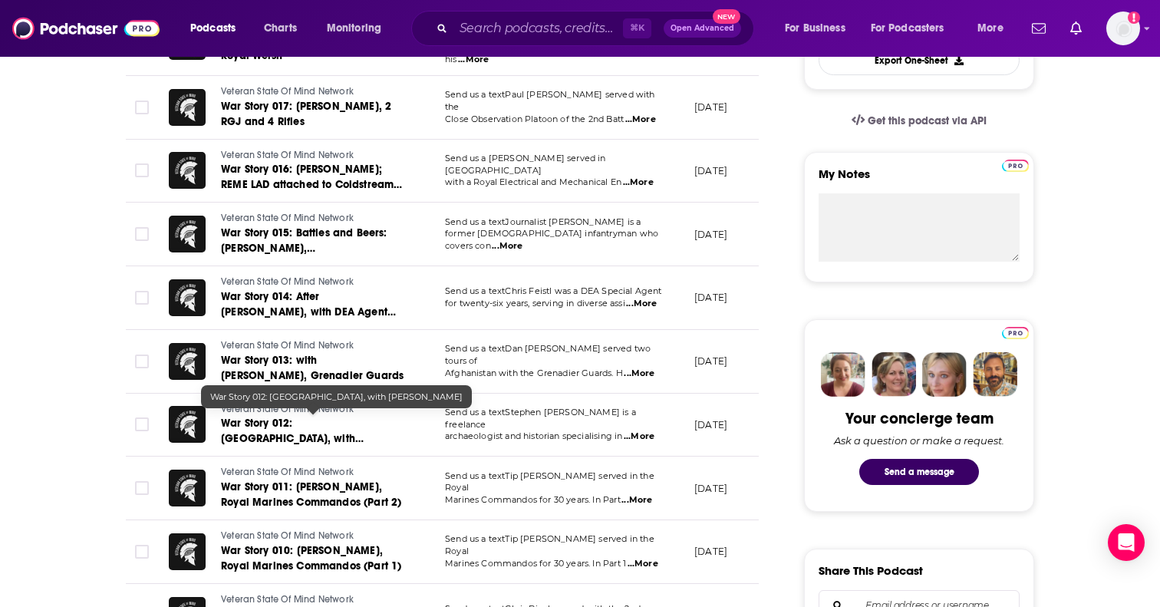
click at [364, 419] on span "War Story 012: Sword Beach, with Stephen Fisher" at bounding box center [292, 439] width 143 height 44
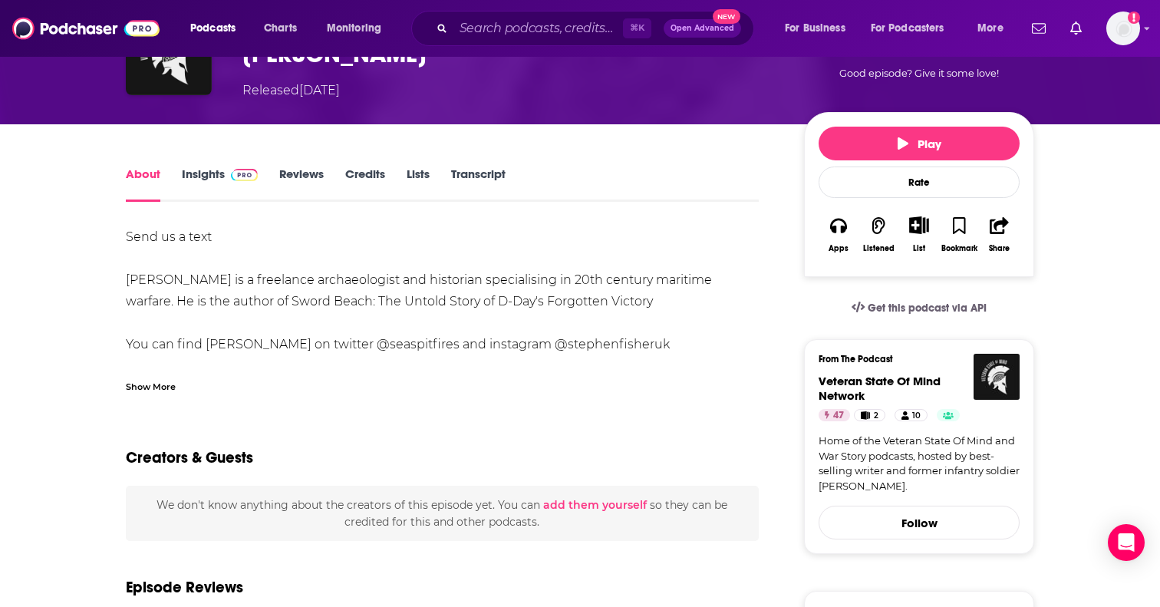
scroll to position [137, 0]
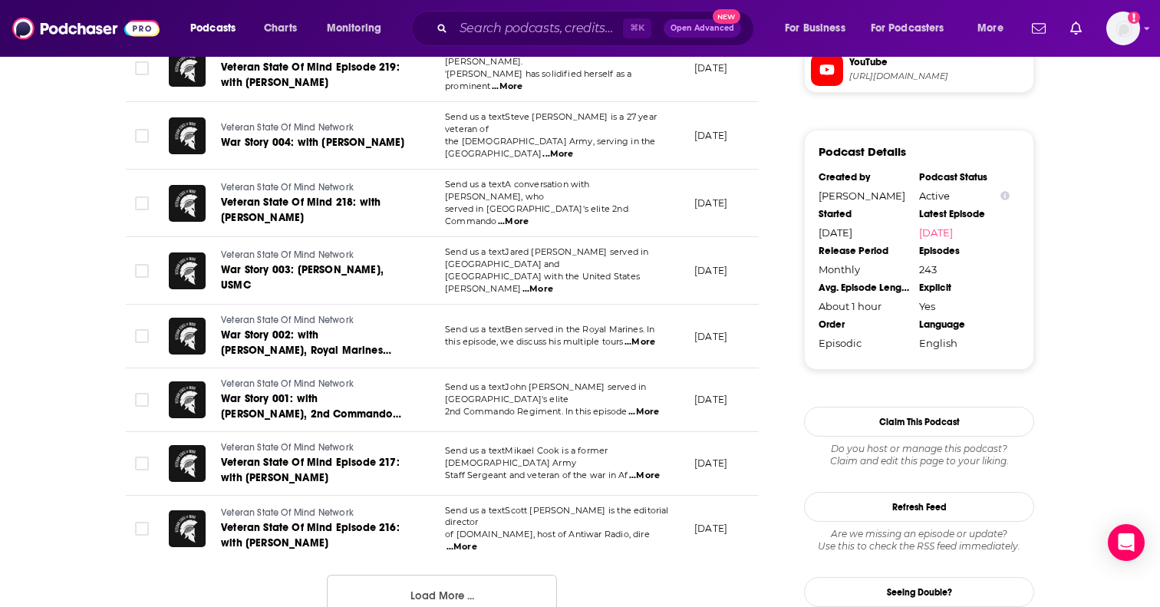
scroll to position [1697, 0]
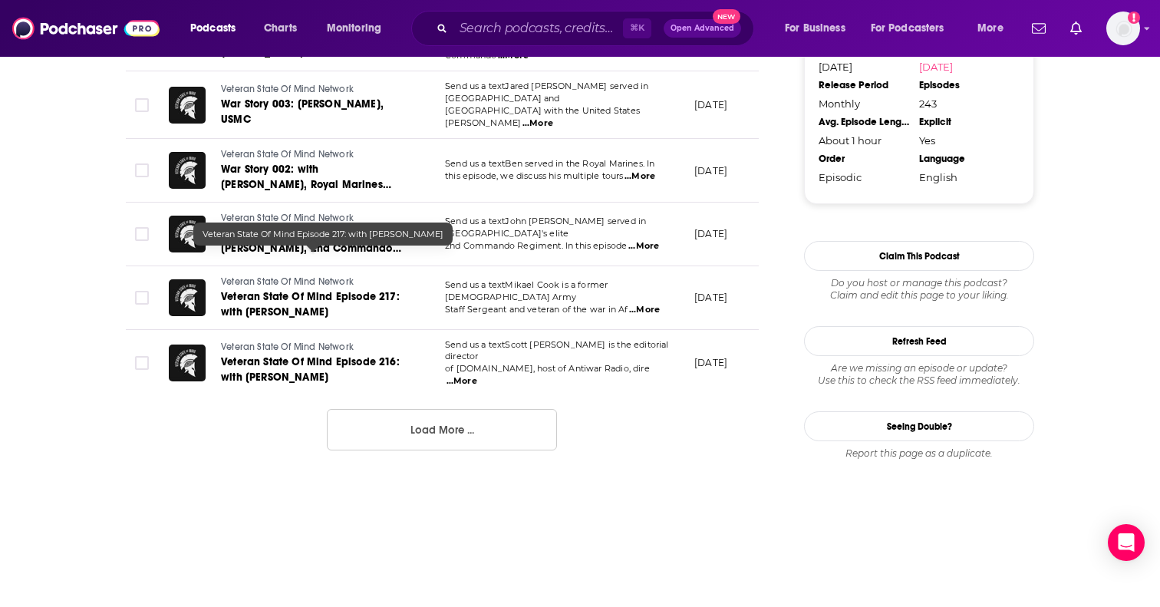
click at [381, 289] on link "Veteran State Of Mind Episode 217: with Mikael Cook" at bounding box center [313, 304] width 184 height 31
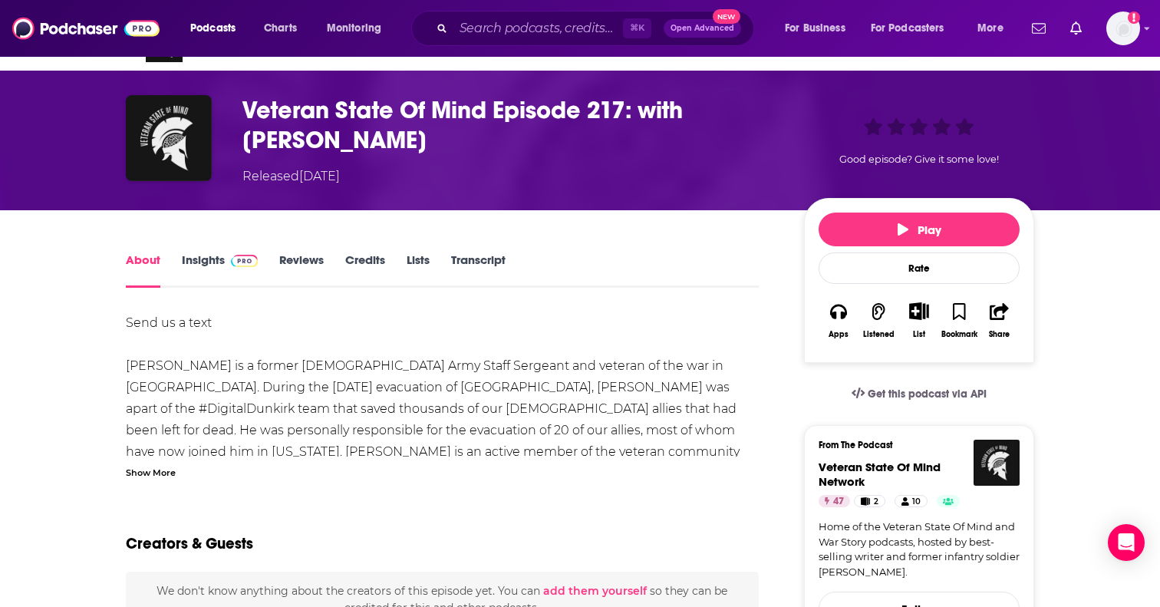
scroll to position [52, 0]
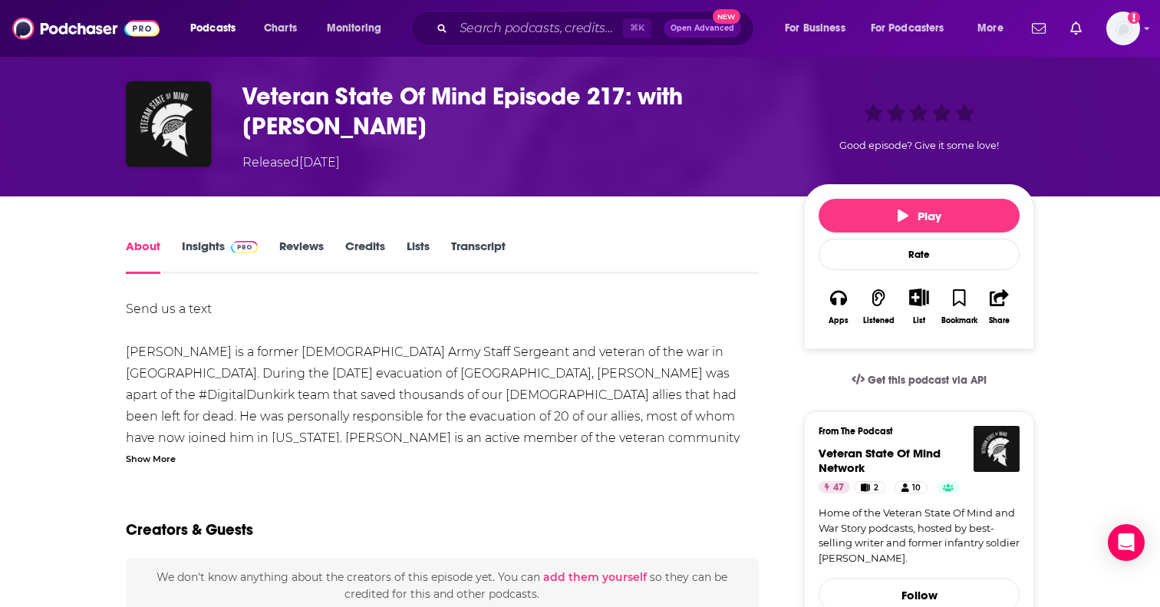
click at [160, 462] on div "Show More" at bounding box center [151, 457] width 50 height 15
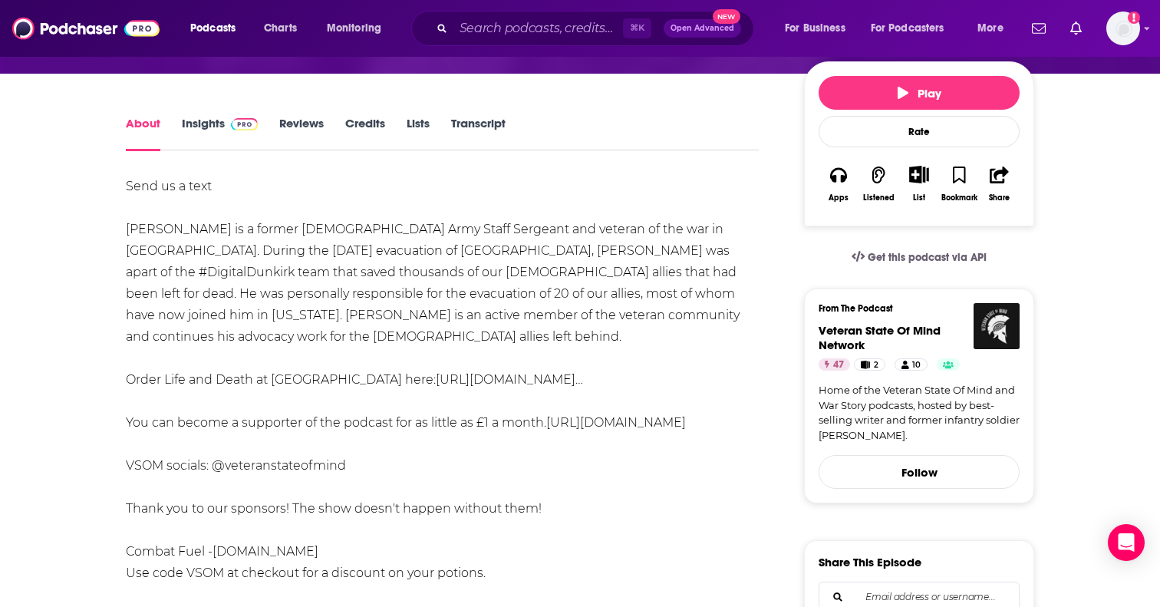
scroll to position [177, 0]
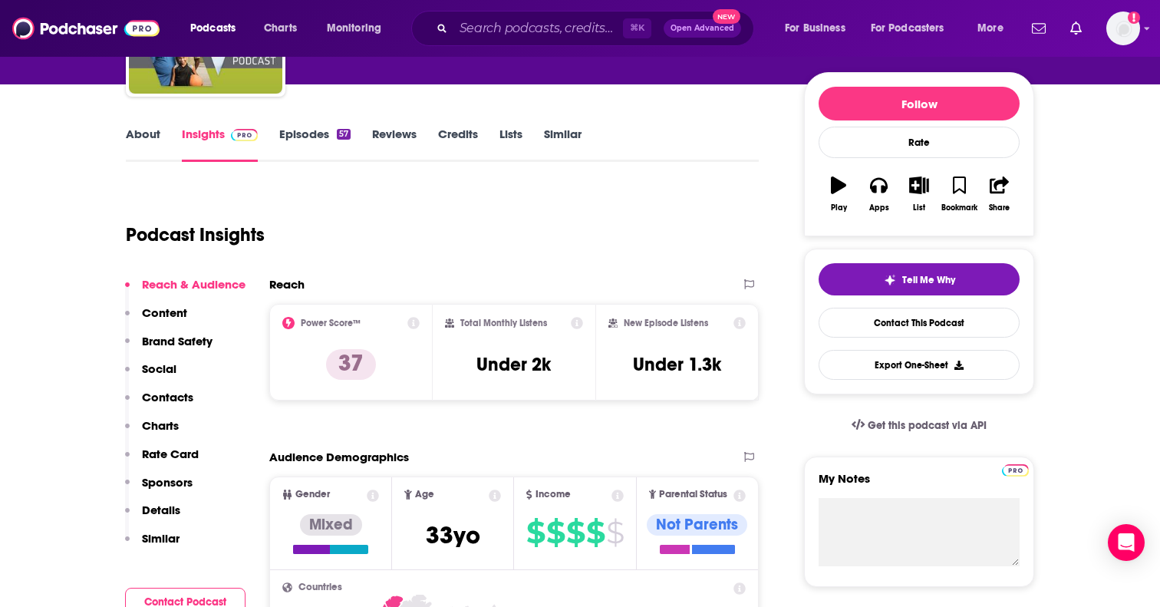
scroll to position [152, 0]
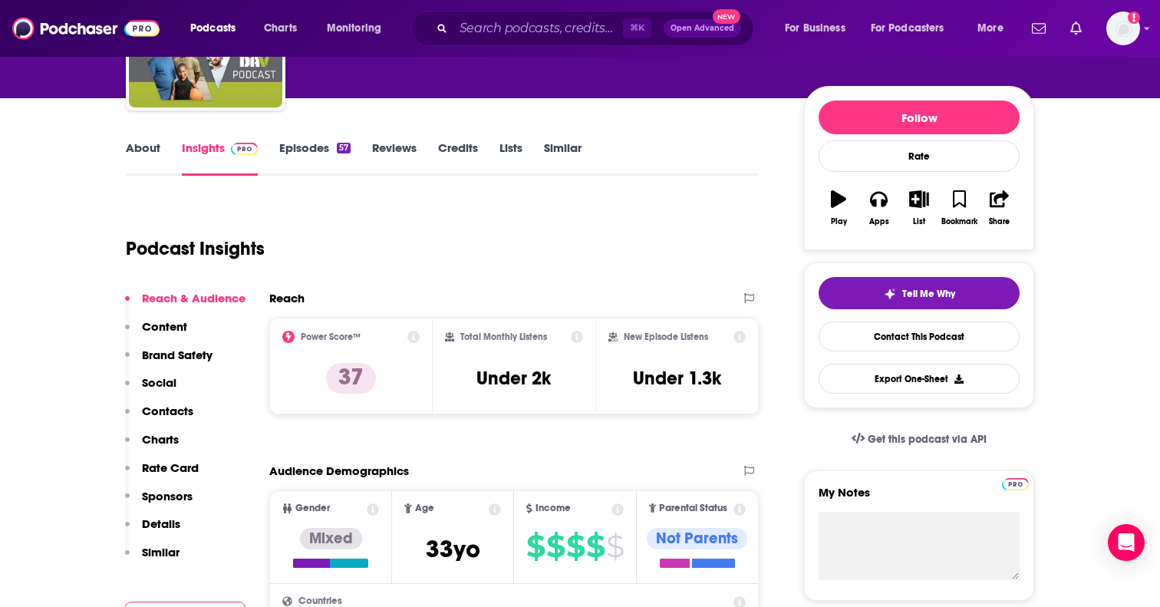
click at [133, 140] on link "About" at bounding box center [143, 157] width 35 height 35
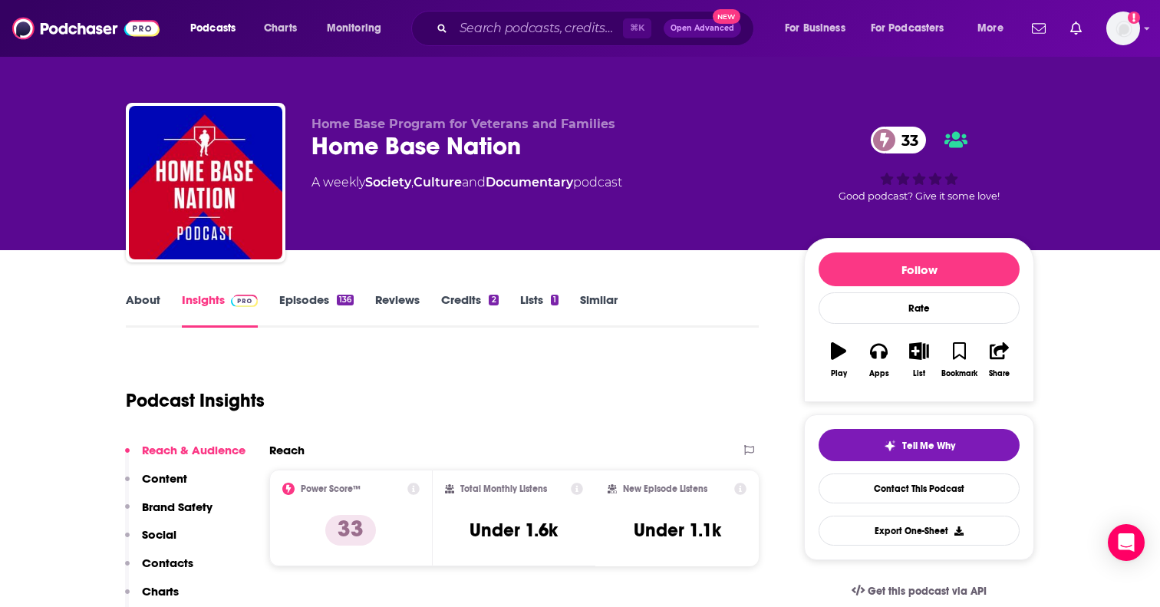
click at [151, 302] on link "About" at bounding box center [143, 309] width 35 height 35
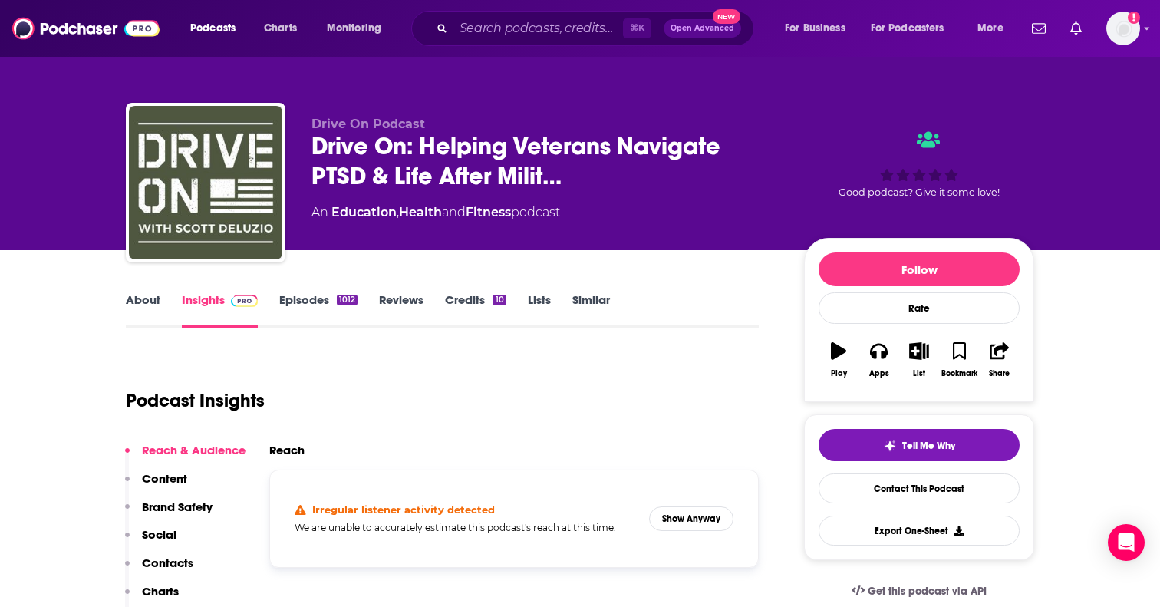
click at [150, 308] on link "About" at bounding box center [143, 309] width 35 height 35
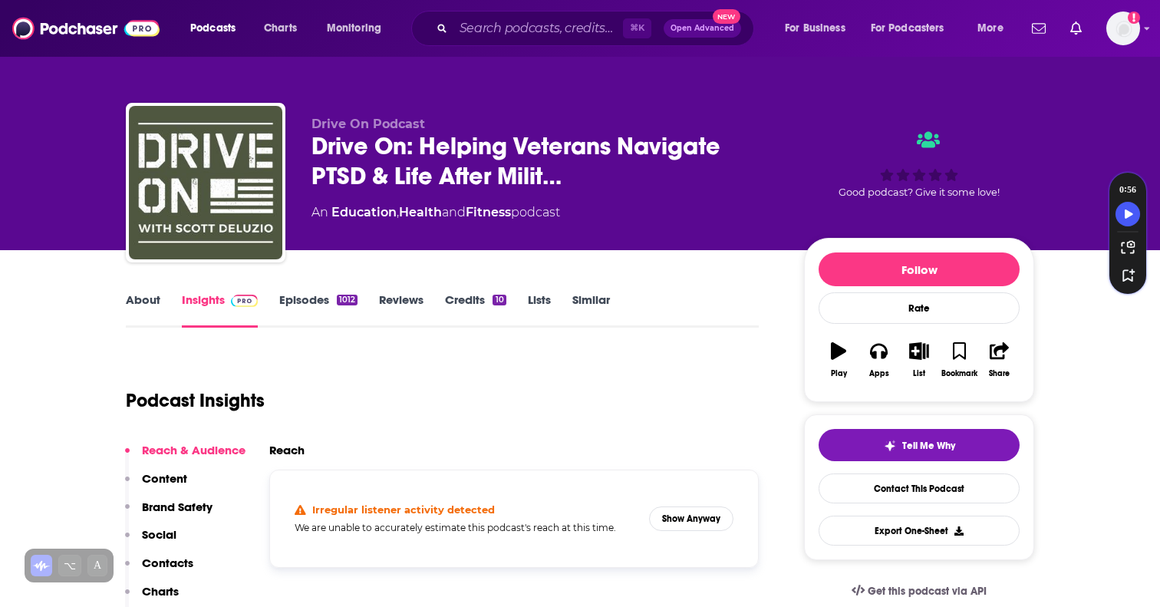
click at [158, 311] on link "About" at bounding box center [143, 309] width 35 height 35
